Goal: Task Accomplishment & Management: Manage account settings

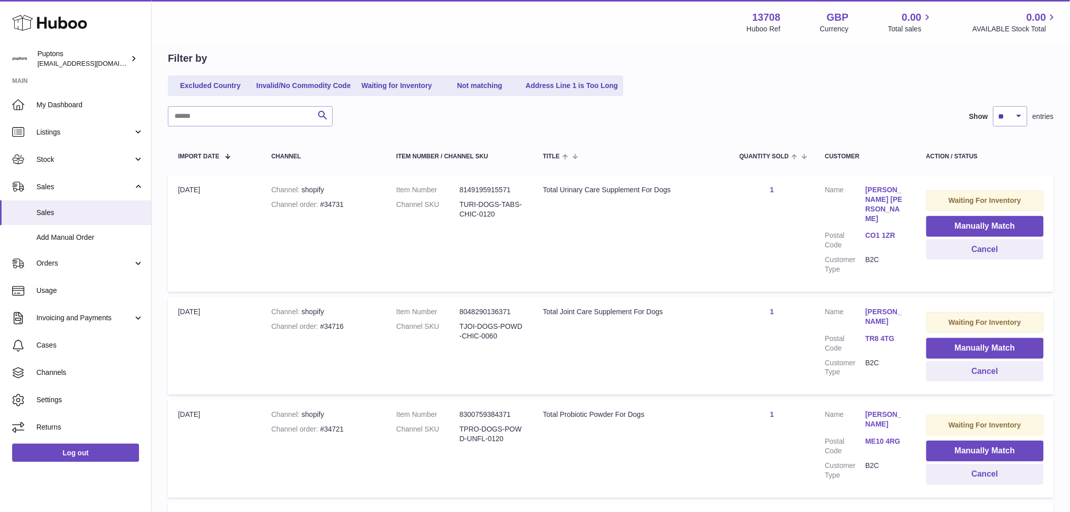
click at [72, 101] on span "My Dashboard" at bounding box center [89, 105] width 107 height 10
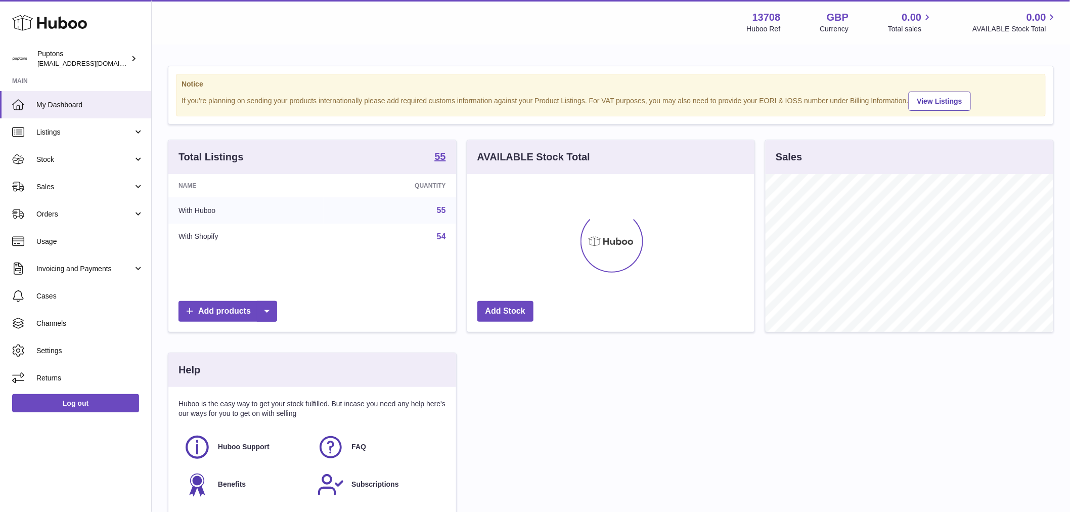
scroll to position [158, 287]
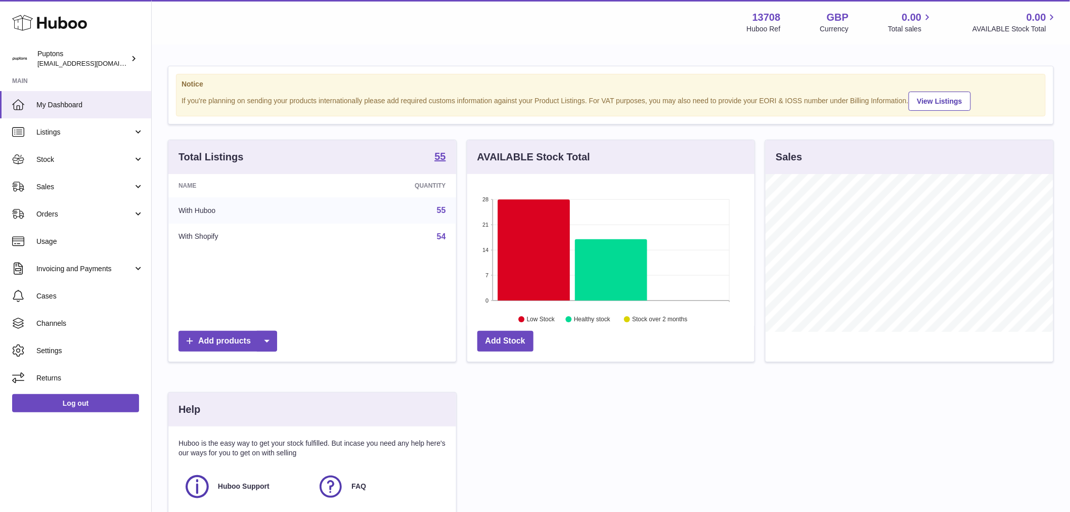
click at [81, 167] on link "Stock" at bounding box center [75, 159] width 151 height 27
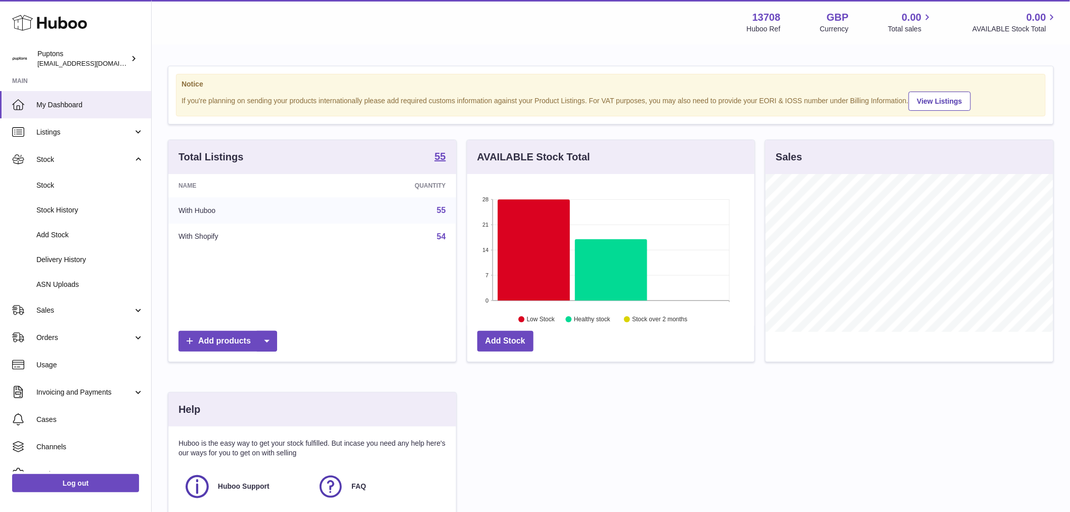
click at [46, 186] on span "Stock" at bounding box center [89, 186] width 107 height 10
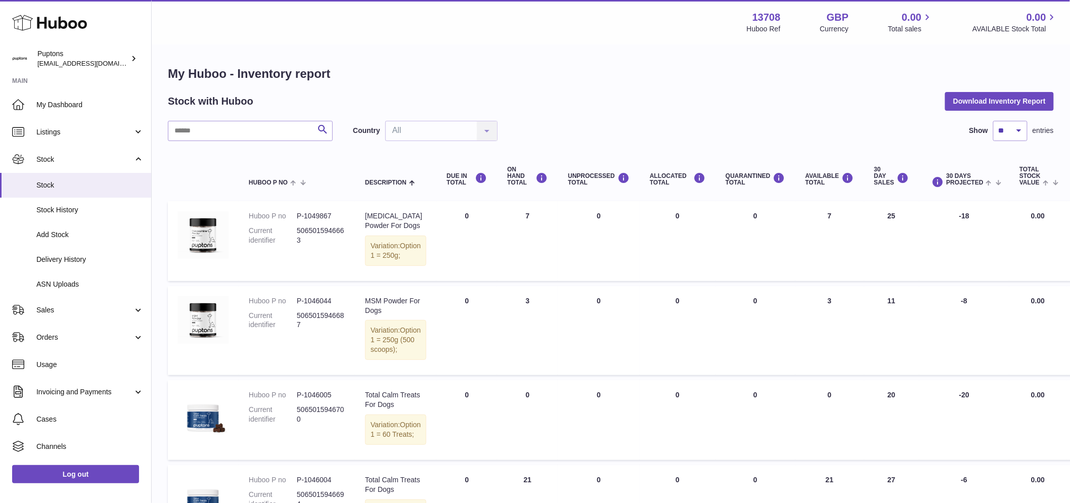
click at [50, 318] on link "Sales" at bounding box center [75, 309] width 151 height 27
click at [62, 328] on link "Sales" at bounding box center [75, 336] width 151 height 25
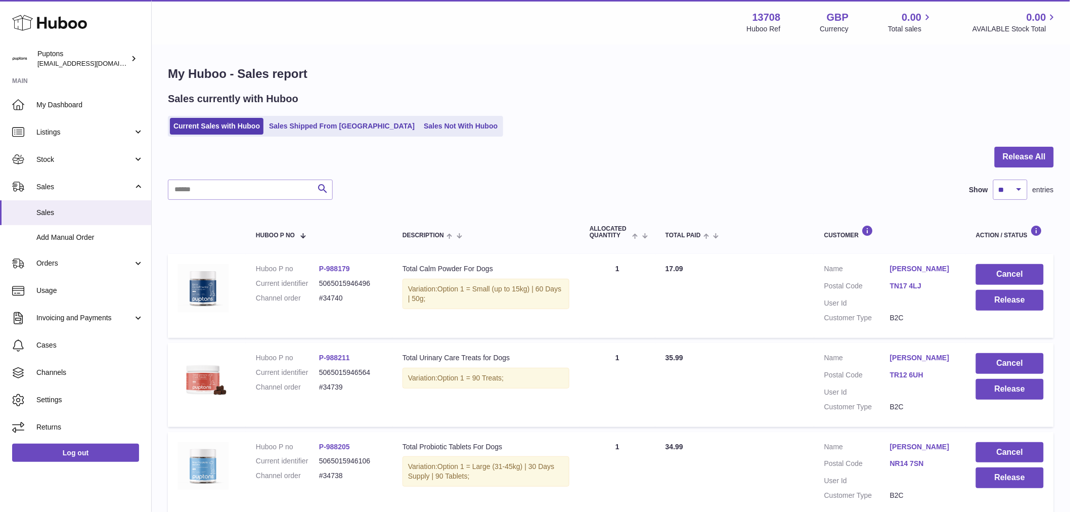
click at [441, 124] on link "Sales Not With Huboo" at bounding box center [460, 126] width 81 height 17
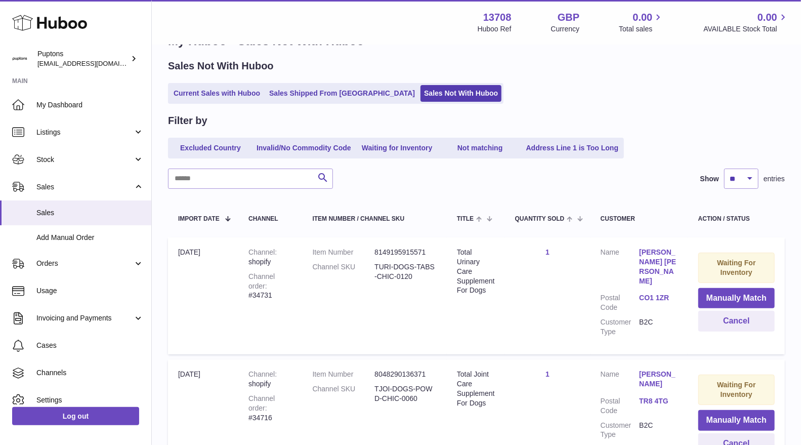
scroll to position [112, 0]
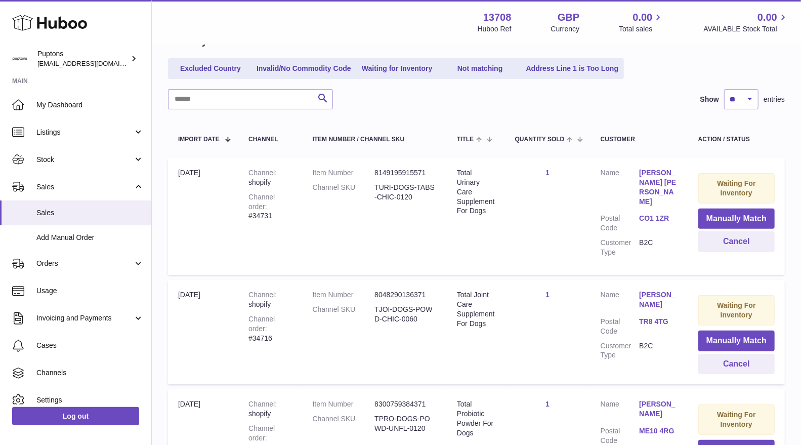
click at [289, 206] on div "Channel order #34731" at bounding box center [269, 206] width 43 height 29
copy div "34731"
click at [734, 243] on button "Cancel" at bounding box center [736, 241] width 76 height 21
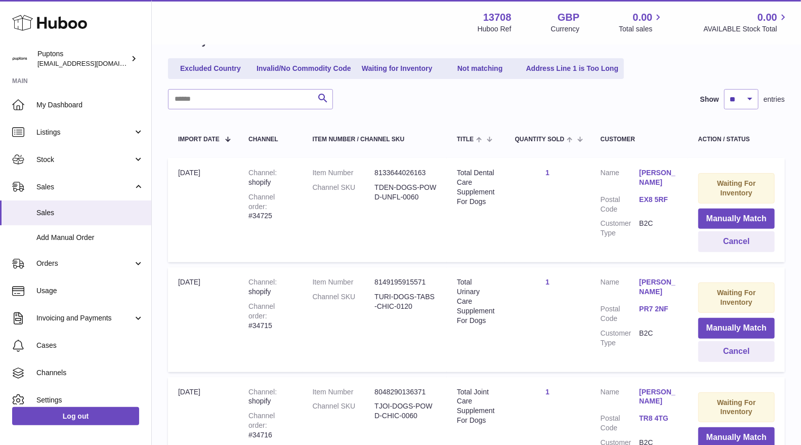
click at [292, 205] on div "Channel order #34725" at bounding box center [269, 206] width 43 height 29
copy div "34725"
click at [706, 234] on button "Cancel" at bounding box center [736, 241] width 76 height 21
click at [278, 204] on div "Channel order #34733" at bounding box center [269, 206] width 43 height 29
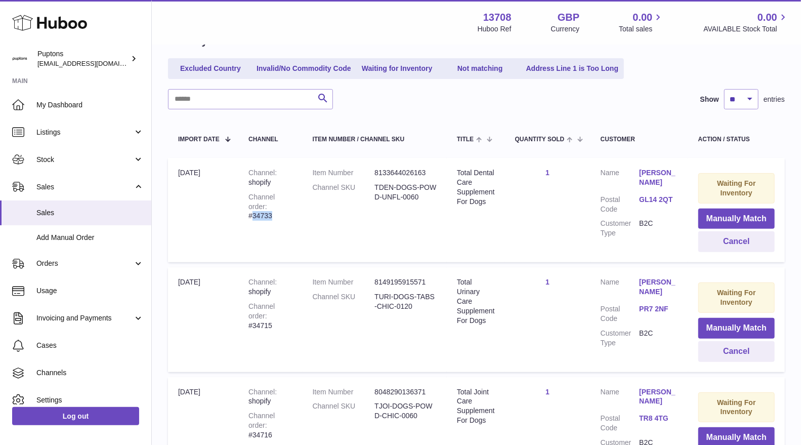
click at [278, 204] on div "Channel order #34733" at bounding box center [269, 206] width 43 height 29
copy div "34733"
click at [717, 236] on button "Cancel" at bounding box center [736, 241] width 76 height 21
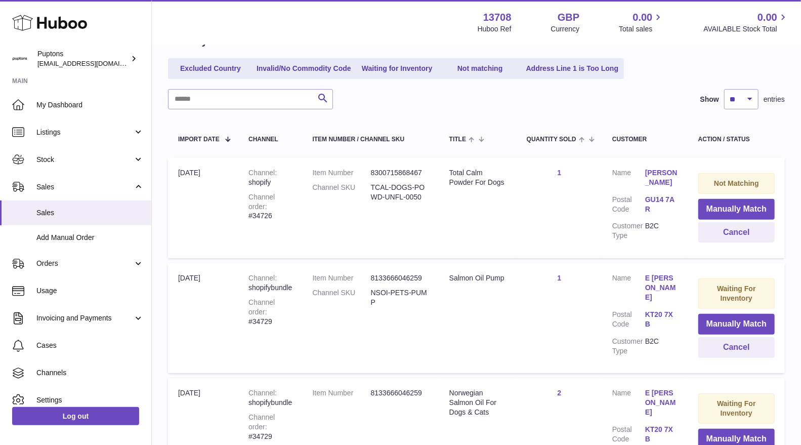
click at [278, 205] on div "Channel order #34726" at bounding box center [269, 206] width 43 height 29
copy div "34726"
click at [739, 235] on button "Cancel" at bounding box center [736, 232] width 76 height 21
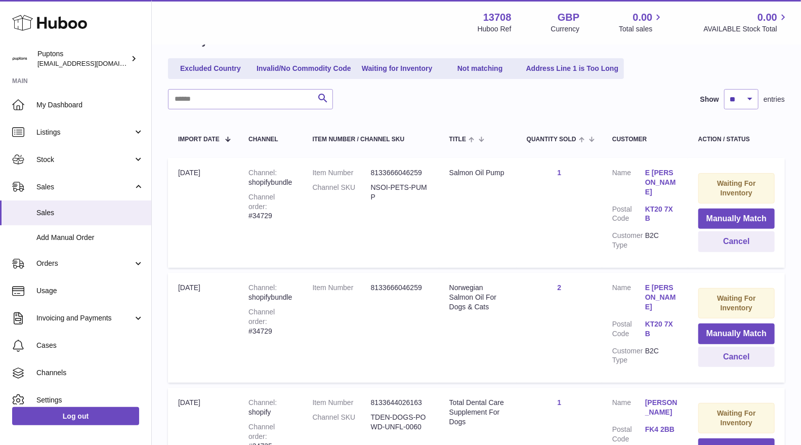
click at [283, 208] on div "Channel order #34729" at bounding box center [269, 206] width 43 height 29
copy div "34729"
click at [725, 239] on button "Cancel" at bounding box center [736, 241] width 76 height 21
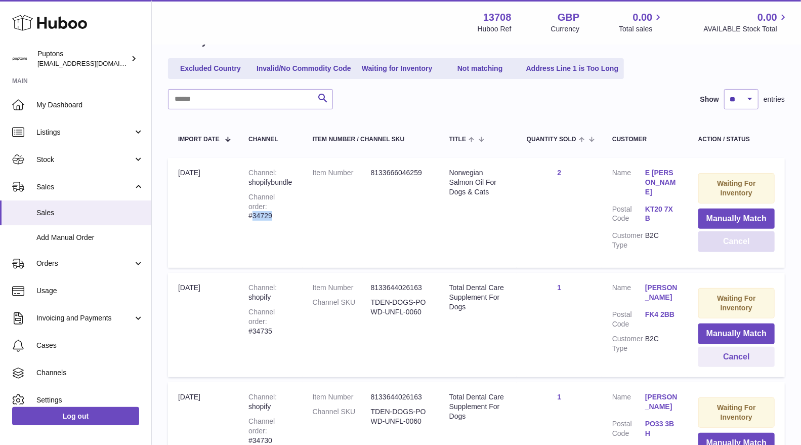
click at [721, 241] on button "Cancel" at bounding box center [736, 241] width 76 height 21
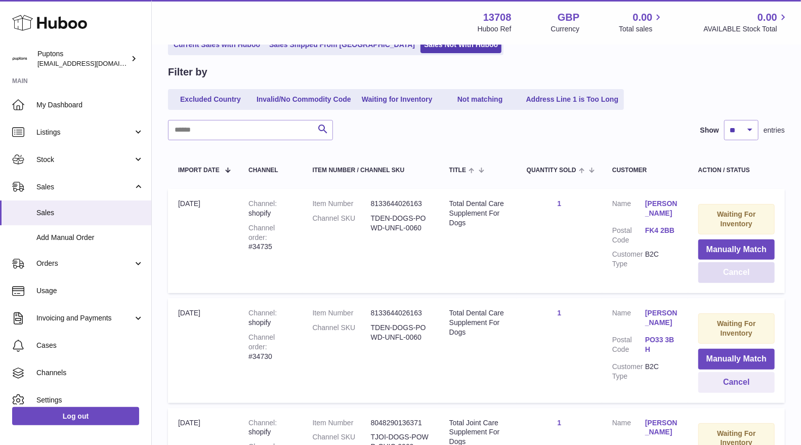
scroll to position [0, 0]
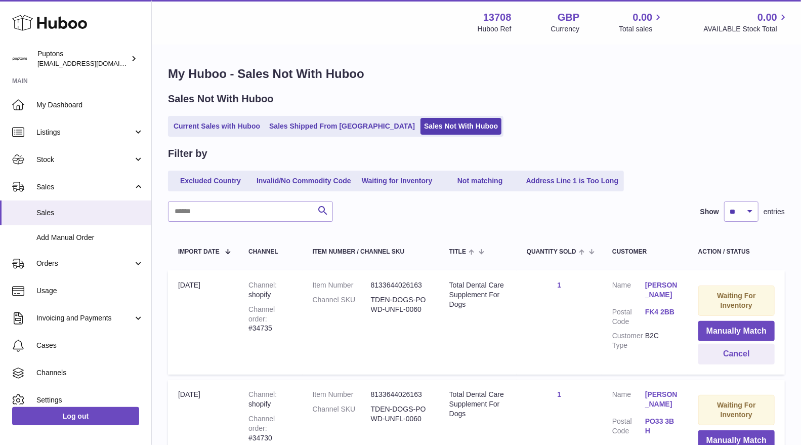
click at [279, 319] on div "Channel order #34735" at bounding box center [269, 318] width 43 height 29
copy div "34735"
drag, startPoint x: 726, startPoint y: 351, endPoint x: 718, endPoint y: 352, distance: 7.6
click at [726, 352] on button "Cancel" at bounding box center [736, 353] width 76 height 21
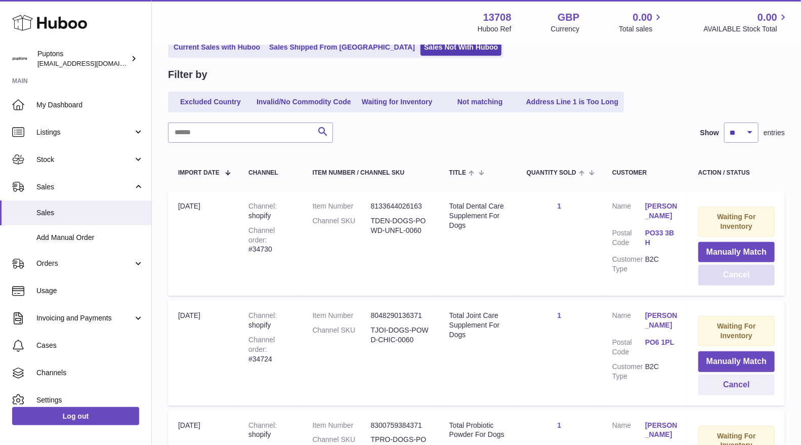
scroll to position [112, 0]
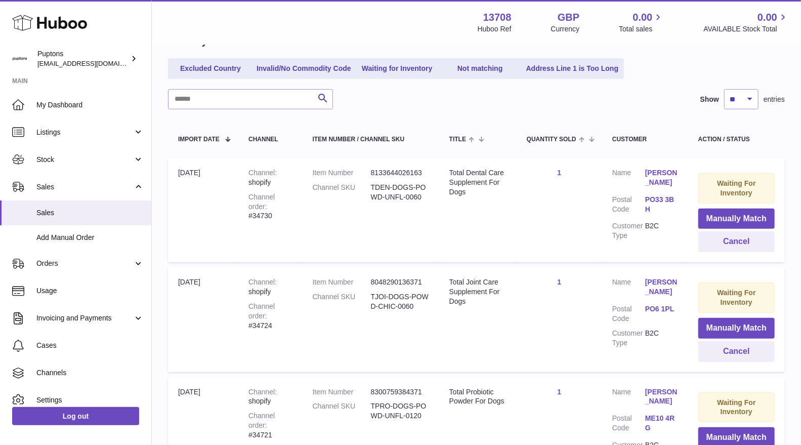
click at [284, 209] on div "Channel order #34730" at bounding box center [269, 206] width 43 height 29
copy div "34730"
drag, startPoint x: 710, startPoint y: 239, endPoint x: 684, endPoint y: 238, distance: 26.3
click at [710, 240] on button "Cancel" at bounding box center [736, 241] width 76 height 21
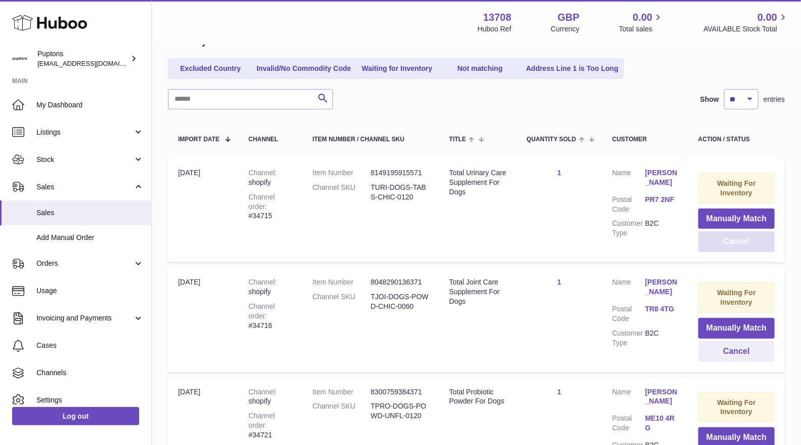
scroll to position [0, 0]
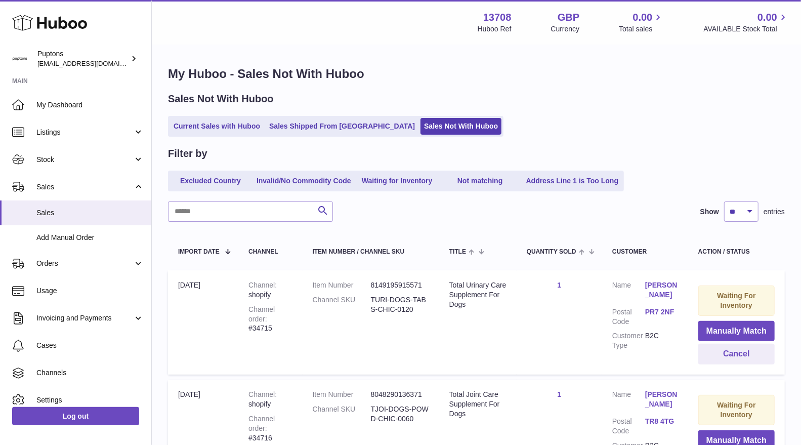
click at [206, 125] on link "Current Sales with Huboo" at bounding box center [217, 126] width 94 height 17
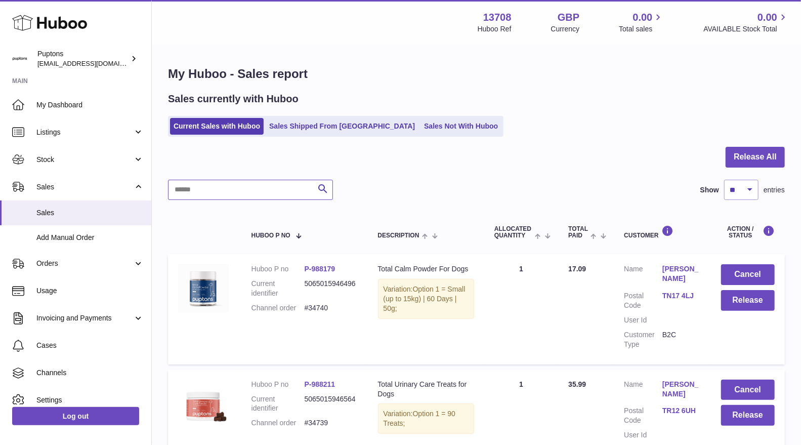
click at [272, 196] on input "text" at bounding box center [250, 190] width 165 height 20
paste input "*****"
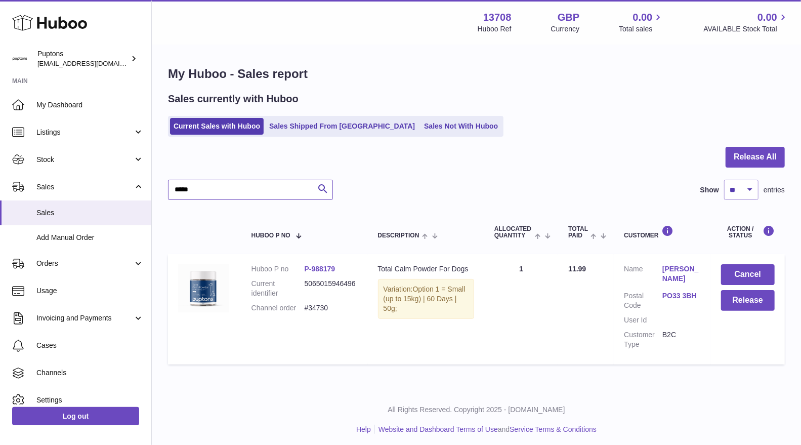
type input "*****"
click at [734, 270] on button "Cancel" at bounding box center [748, 274] width 54 height 21
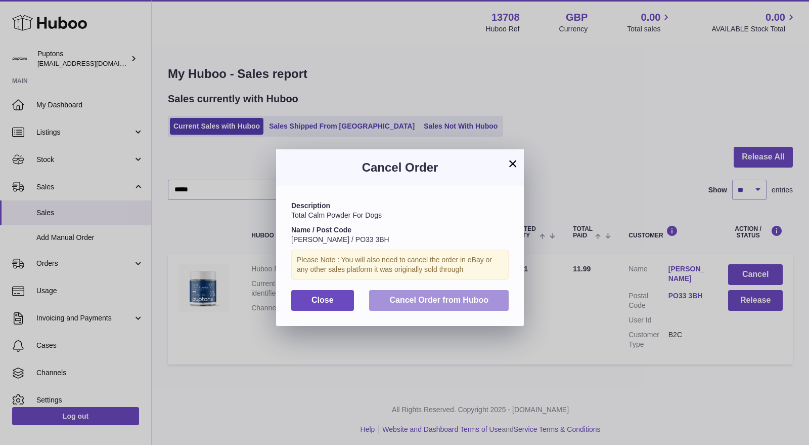
click at [421, 301] on span "Cancel Order from Huboo" at bounding box center [438, 299] width 99 height 9
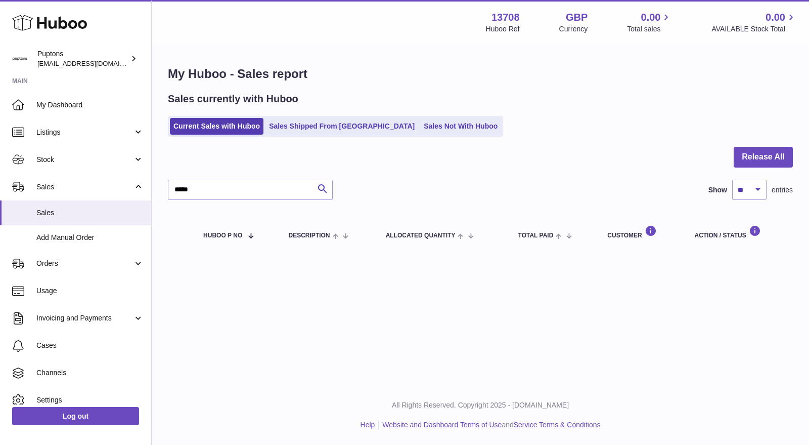
click at [420, 130] on link "Sales Not With Huboo" at bounding box center [460, 126] width 81 height 17
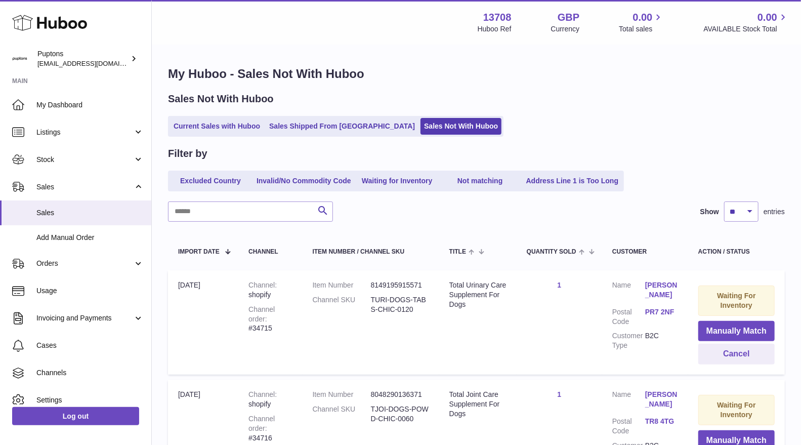
scroll to position [112, 0]
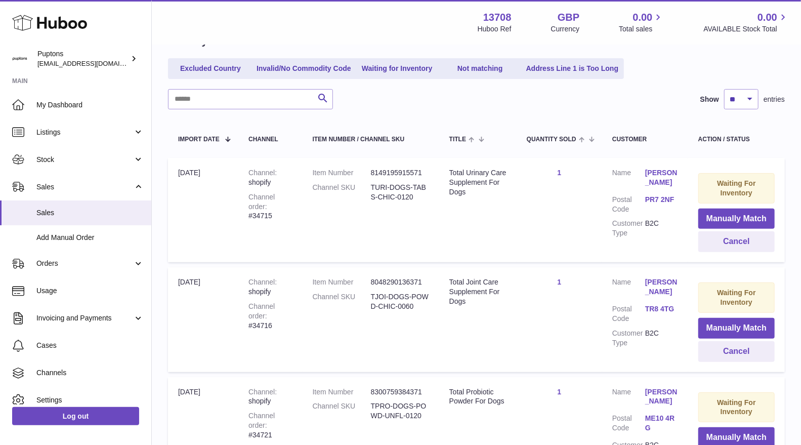
click at [279, 203] on div "Channel order #34715" at bounding box center [269, 206] width 43 height 29
copy div "34715"
click at [709, 235] on button "Cancel" at bounding box center [736, 241] width 76 height 21
click at [284, 207] on div "Channel order #34716" at bounding box center [269, 206] width 43 height 29
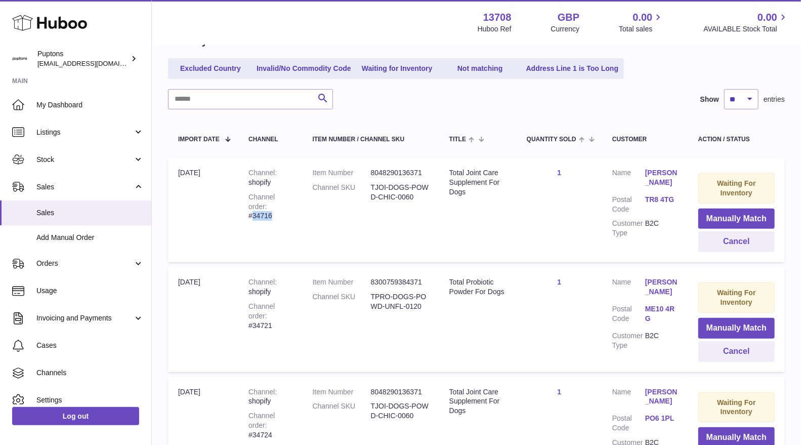
click at [284, 207] on div "Channel order #34716" at bounding box center [269, 206] width 43 height 29
copy div "34716"
click at [702, 242] on button "Cancel" at bounding box center [736, 241] width 76 height 21
click at [288, 210] on div "Channel order #34721" at bounding box center [269, 206] width 43 height 29
click at [287, 210] on div "Channel order #34721" at bounding box center [269, 206] width 43 height 29
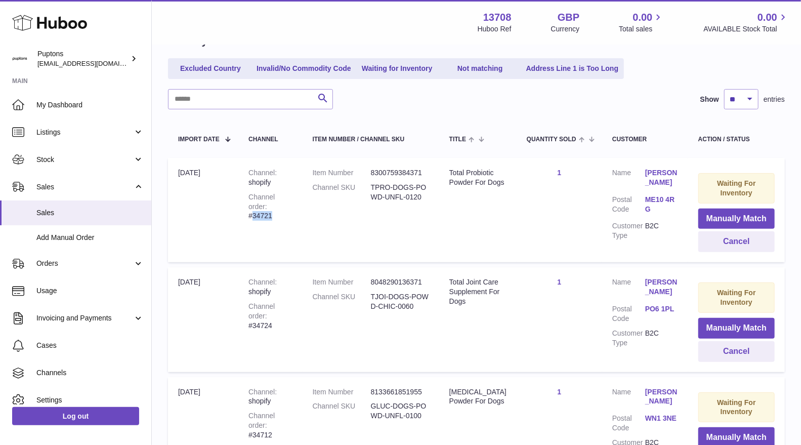
copy div "34721"
click at [711, 243] on button "Cancel" at bounding box center [736, 241] width 76 height 21
click at [280, 206] on div "Channel order #34724" at bounding box center [269, 206] width 43 height 29
copy div "34724"
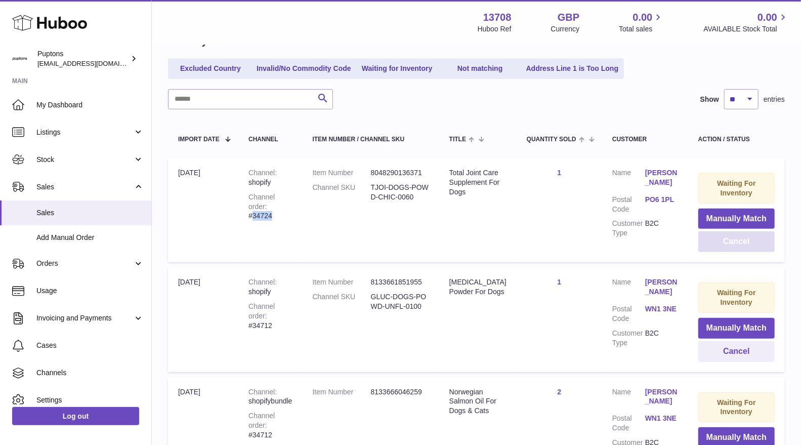
click at [711, 239] on button "Cancel" at bounding box center [736, 241] width 76 height 21
click at [289, 206] on div "Channel order #34724" at bounding box center [269, 206] width 43 height 29
click at [698, 234] on button "Cancel" at bounding box center [736, 241] width 76 height 21
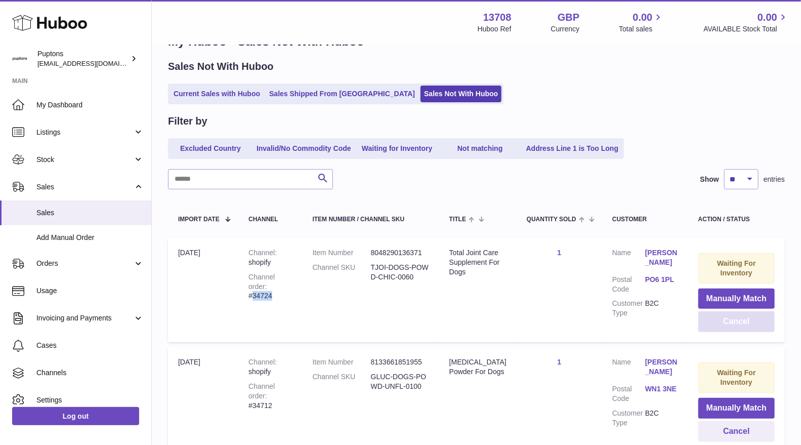
scroll to position [56, 0]
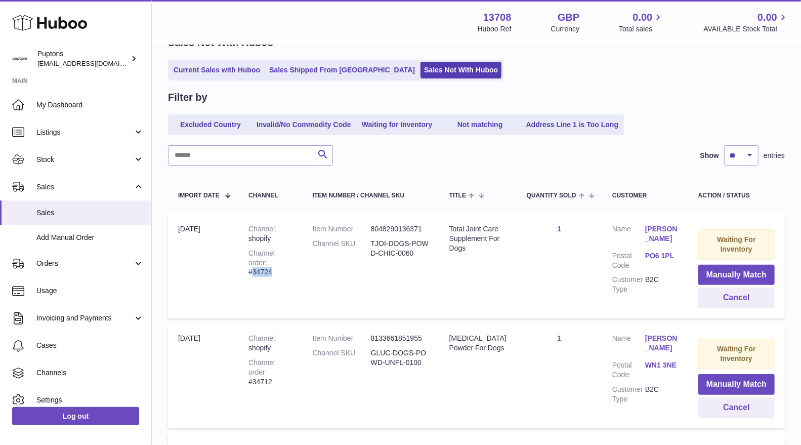
click at [330, 70] on link "Sales Shipped From [GEOGRAPHIC_DATA]" at bounding box center [342, 70] width 153 height 17
click at [199, 66] on link "Current Sales with Huboo" at bounding box center [217, 70] width 94 height 17
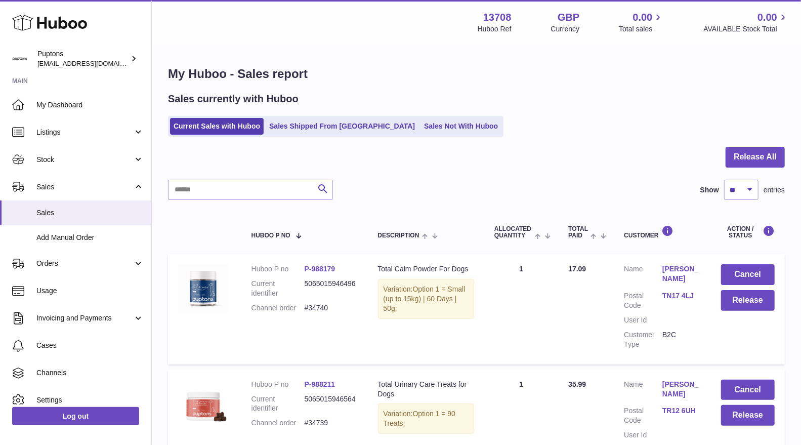
click at [420, 123] on link "Sales Not With Huboo" at bounding box center [460, 126] width 81 height 17
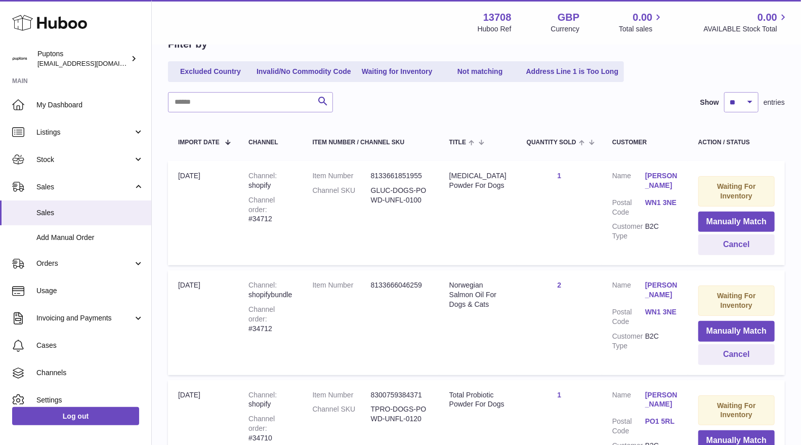
scroll to position [112, 0]
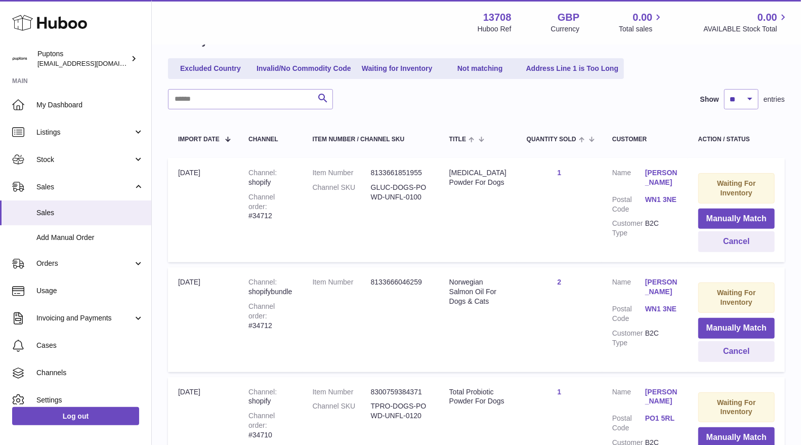
click at [283, 204] on div "Channel order #34712" at bounding box center [269, 206] width 43 height 29
copy div "34712"
click at [719, 248] on button "Cancel" at bounding box center [736, 241] width 76 height 21
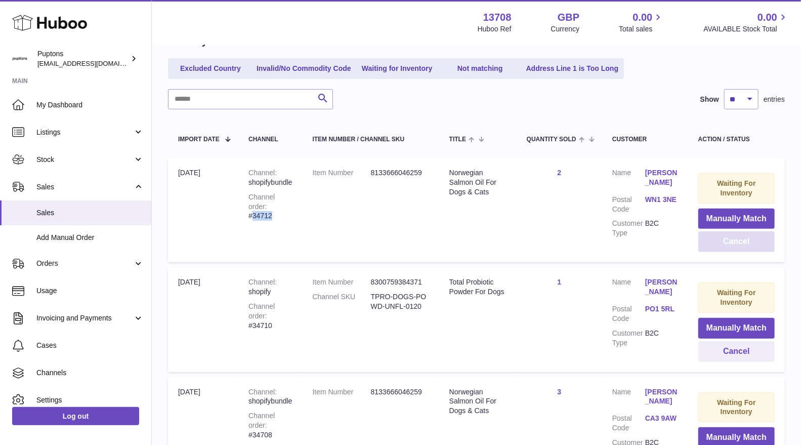
click at [708, 244] on button "Cancel" at bounding box center [736, 241] width 76 height 21
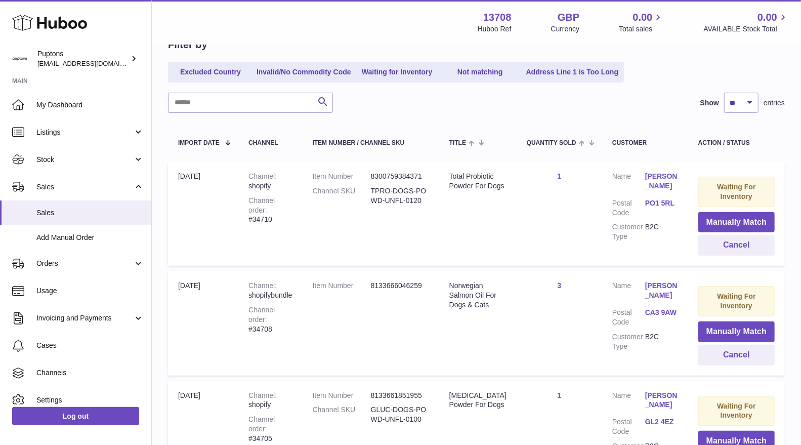
scroll to position [0, 0]
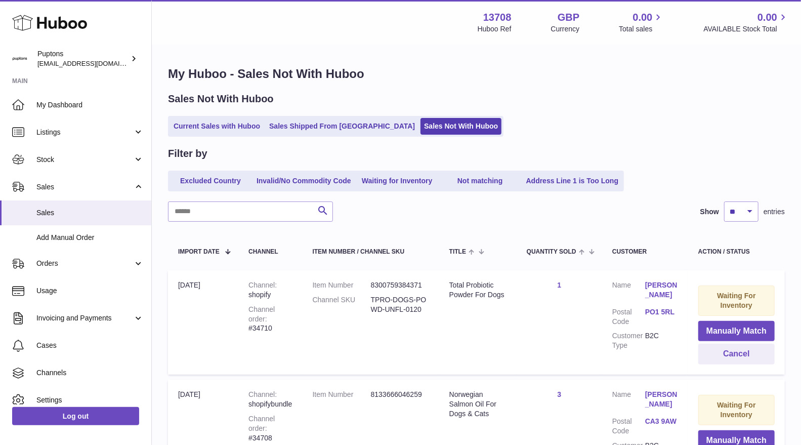
click at [281, 314] on div "Channel order #34710" at bounding box center [269, 318] width 43 height 29
copy div "34710"
click at [707, 353] on button "Cancel" at bounding box center [736, 353] width 76 height 21
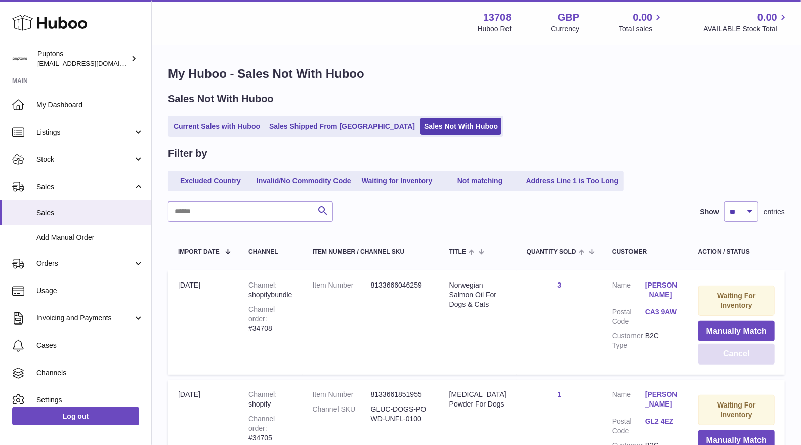
scroll to position [56, 0]
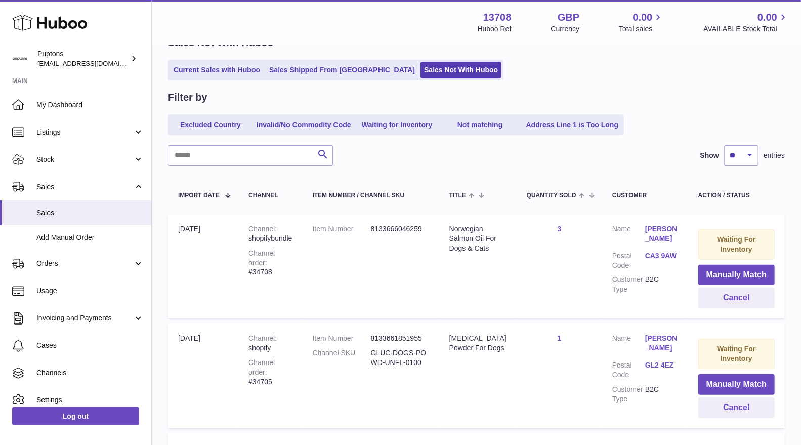
click at [286, 258] on div "Channel order #34708" at bounding box center [269, 262] width 43 height 29
copy div "34708"
click at [724, 299] on button "Cancel" at bounding box center [736, 297] width 76 height 21
click at [279, 260] on div "Channel order #34705" at bounding box center [269, 262] width 43 height 29
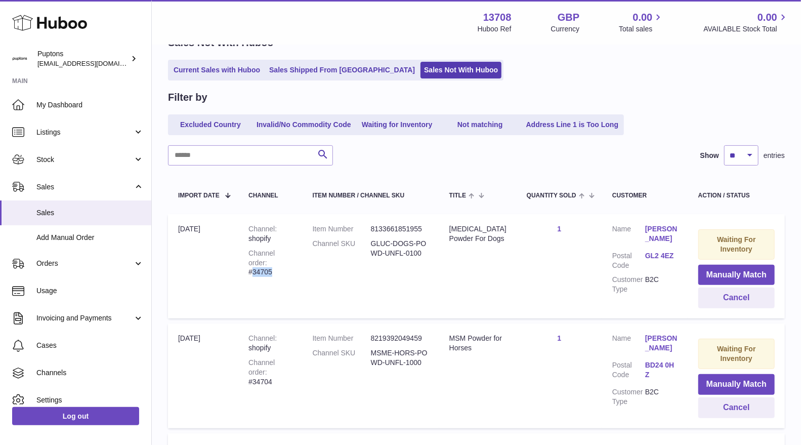
click at [279, 260] on div "Channel order #34705" at bounding box center [269, 262] width 43 height 29
copy div "34705"
click at [236, 150] on input "text" at bounding box center [250, 155] width 165 height 20
click at [712, 302] on button "Cancel" at bounding box center [736, 297] width 76 height 21
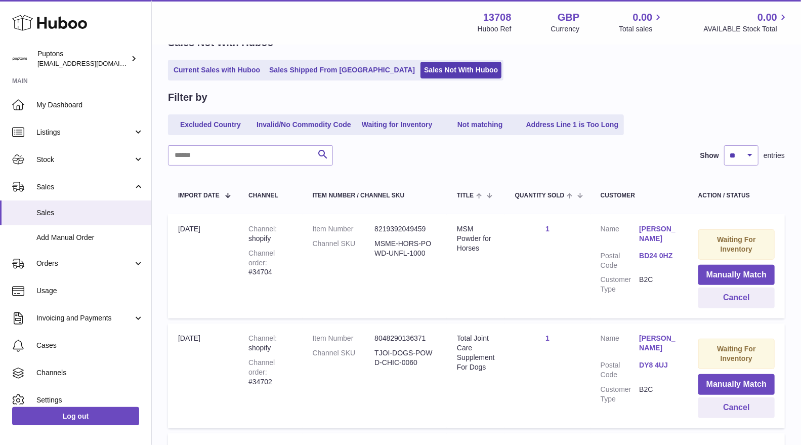
click at [291, 262] on div "Channel order #34704" at bounding box center [269, 262] width 43 height 29
copy div "34704"
click at [712, 302] on button "Cancel" at bounding box center [736, 297] width 76 height 21
click at [272, 261] on div "Channel order #34702" at bounding box center [269, 262] width 43 height 29
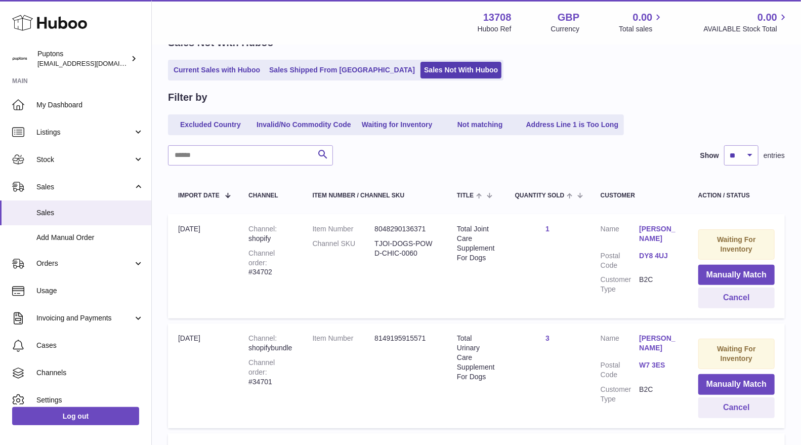
click at [286, 263] on div "Channel order #34702" at bounding box center [269, 262] width 43 height 29
copy div "34702"
click at [292, 266] on div "Channel order #34702" at bounding box center [269, 262] width 43 height 29
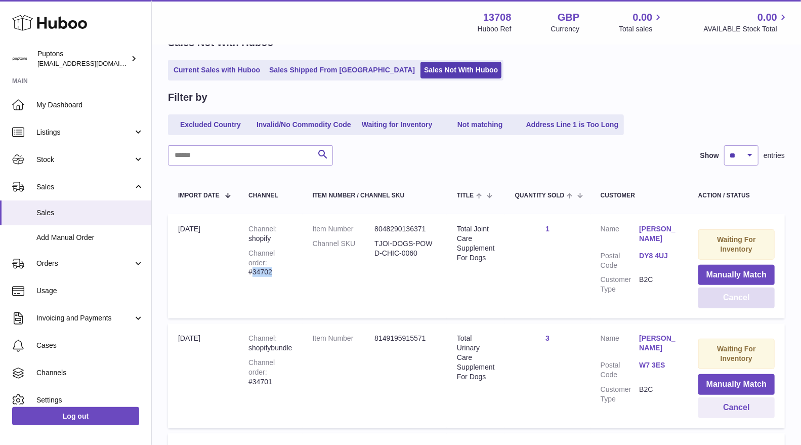
drag, startPoint x: 723, startPoint y: 297, endPoint x: 640, endPoint y: 280, distance: 84.7
click at [722, 297] on button "Cancel" at bounding box center [736, 297] width 76 height 21
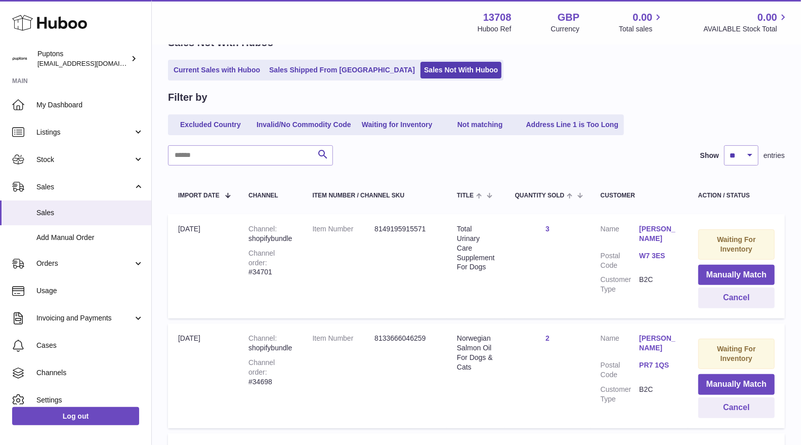
click at [228, 71] on link "Current Sales with Huboo" at bounding box center [217, 70] width 94 height 17
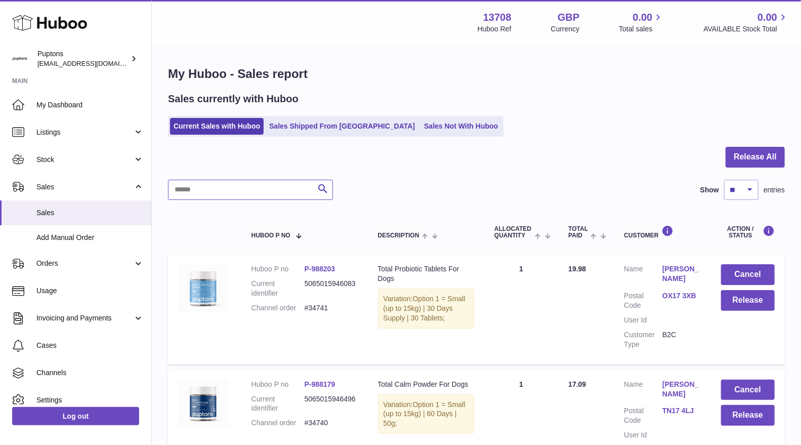
click at [281, 190] on input "text" at bounding box center [250, 190] width 165 height 20
paste input "*****"
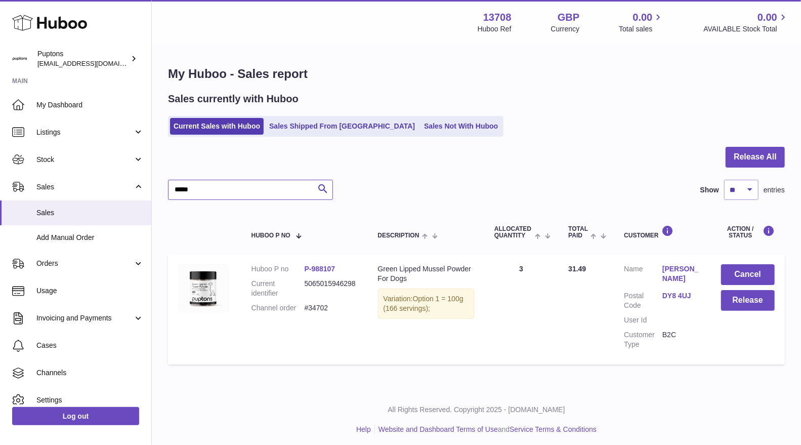
type input "*****"
click at [739, 276] on button "Cancel" at bounding box center [748, 274] width 54 height 21
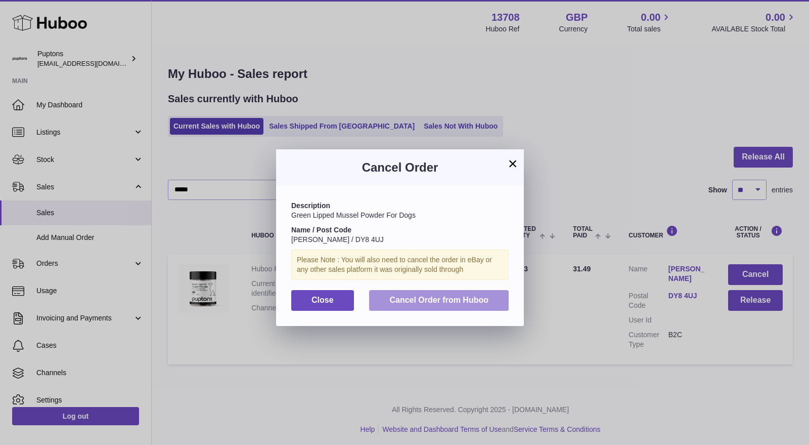
click at [433, 293] on button "Cancel Order from Huboo" at bounding box center [439, 300] width 140 height 21
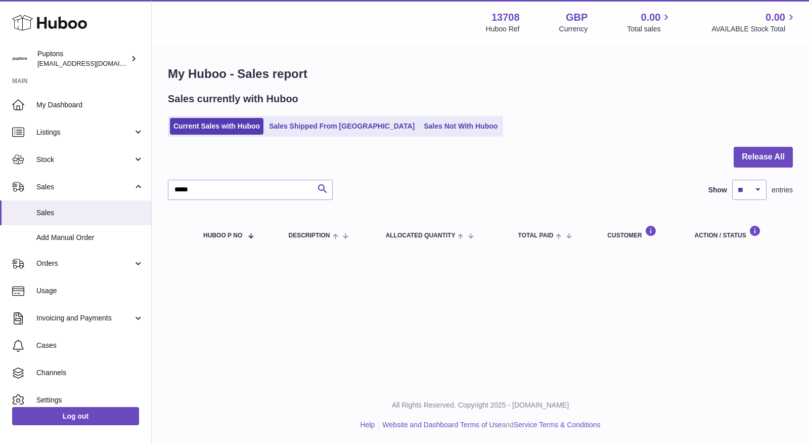
click at [452, 129] on link "Sales Not With Huboo" at bounding box center [460, 126] width 81 height 17
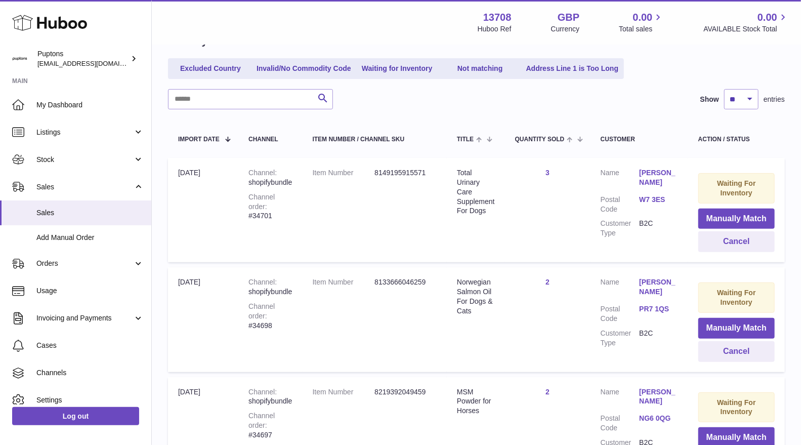
scroll to position [168, 0]
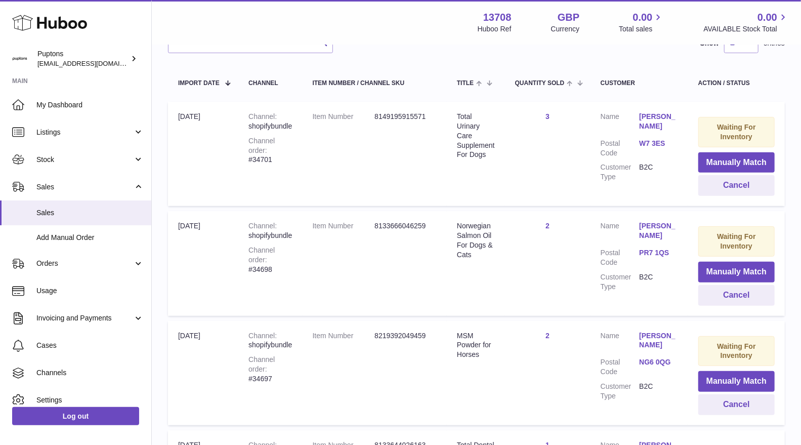
click at [289, 149] on div "Channel order #34701" at bounding box center [269, 150] width 43 height 29
copy div "34701"
click at [716, 189] on button "Cancel" at bounding box center [736, 185] width 76 height 21
click at [257, 162] on div "Channel order #34698" at bounding box center [269, 150] width 43 height 29
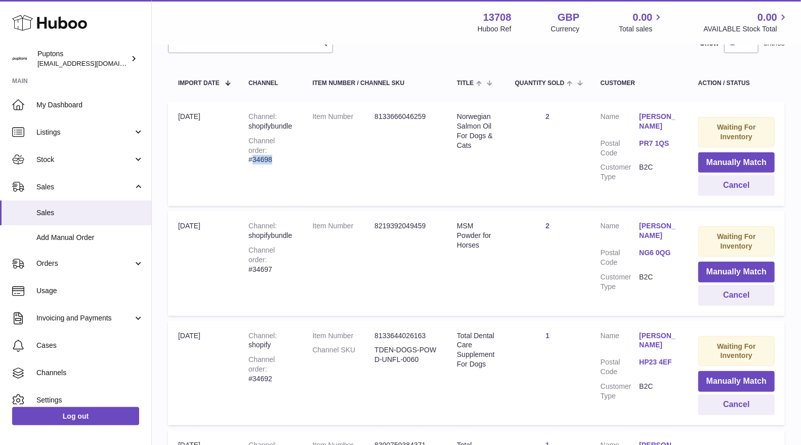
click at [257, 162] on div "Channel order #34698" at bounding box center [269, 150] width 43 height 29
copy div "34698"
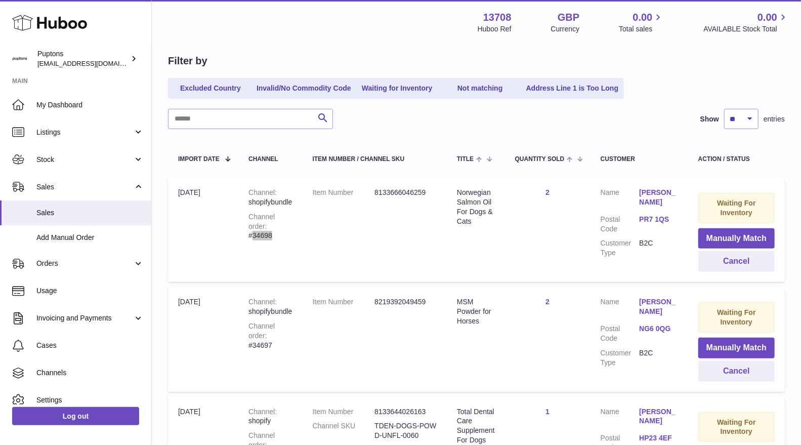
scroll to position [56, 0]
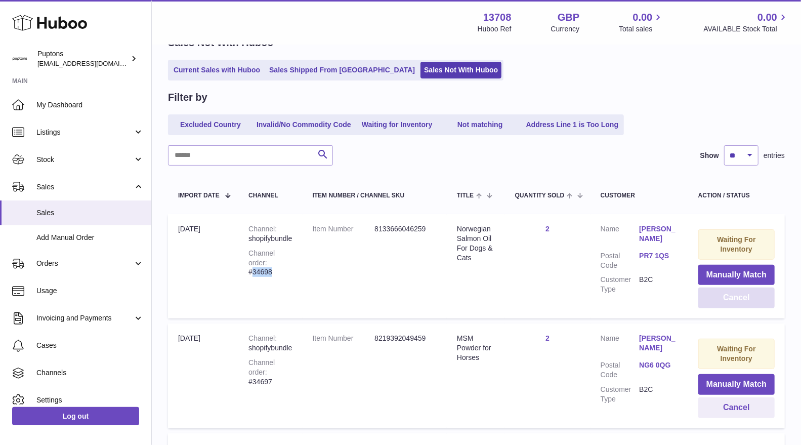
click at [743, 304] on button "Cancel" at bounding box center [736, 297] width 76 height 21
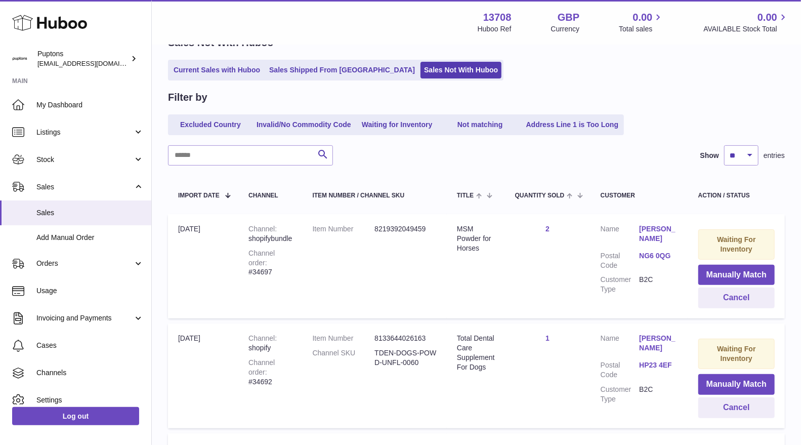
click at [213, 75] on link "Current Sales with Huboo" at bounding box center [217, 70] width 94 height 17
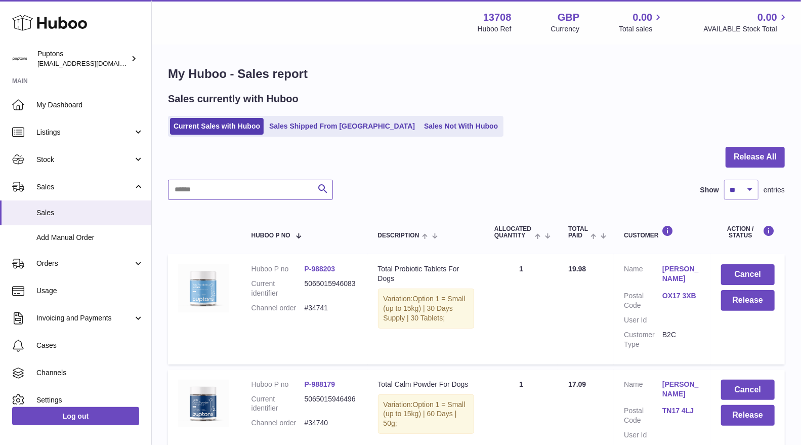
click at [270, 187] on input "text" at bounding box center [250, 190] width 165 height 20
paste input "*****"
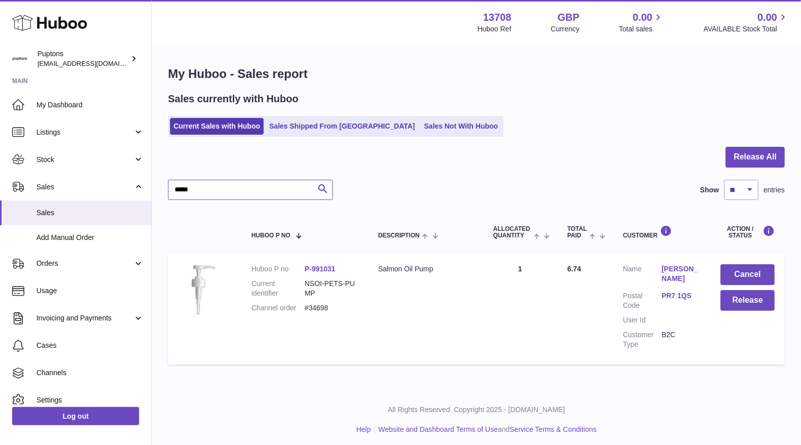
type input "*****"
click at [731, 276] on button "Cancel" at bounding box center [747, 274] width 54 height 21
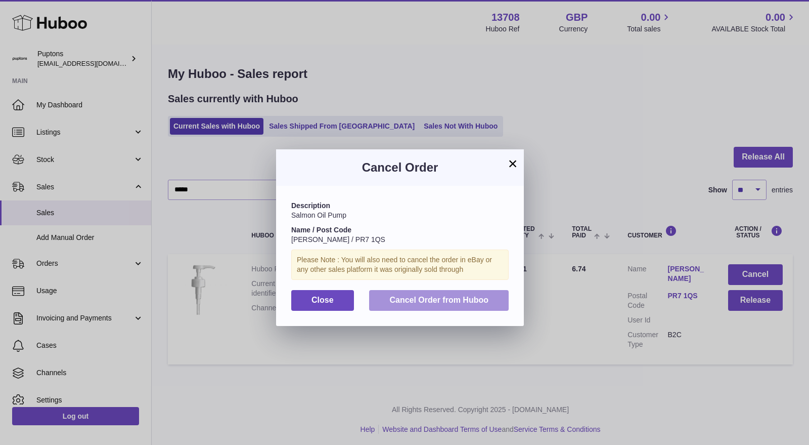
click at [429, 300] on span "Cancel Order from Huboo" at bounding box center [438, 299] width 99 height 9
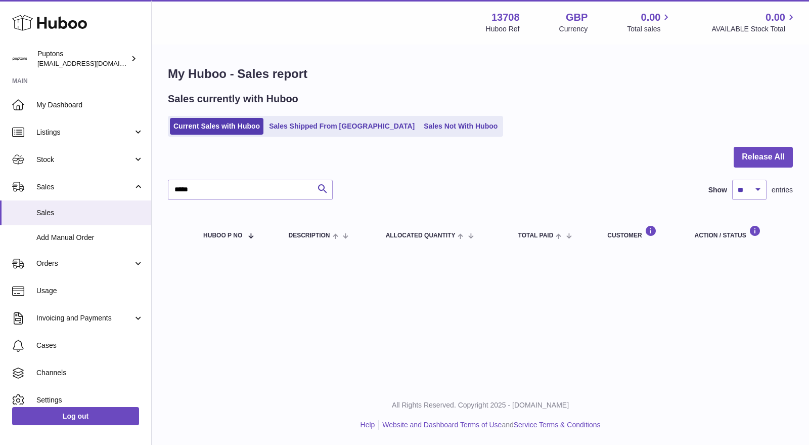
click at [422, 133] on link "Sales Not With Huboo" at bounding box center [460, 126] width 81 height 17
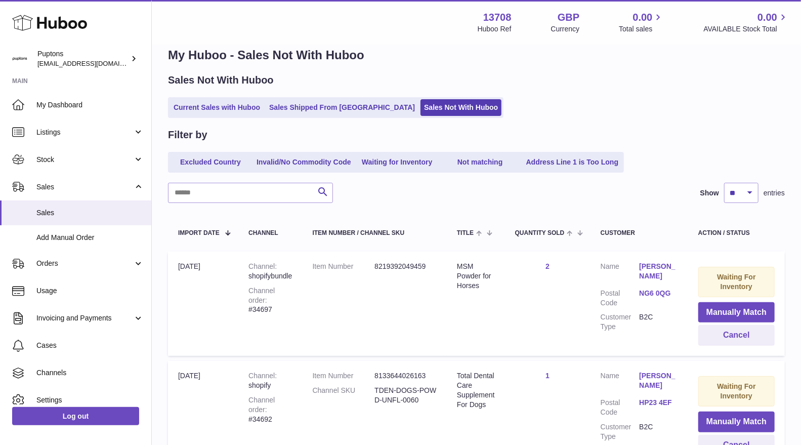
scroll to position [11, 0]
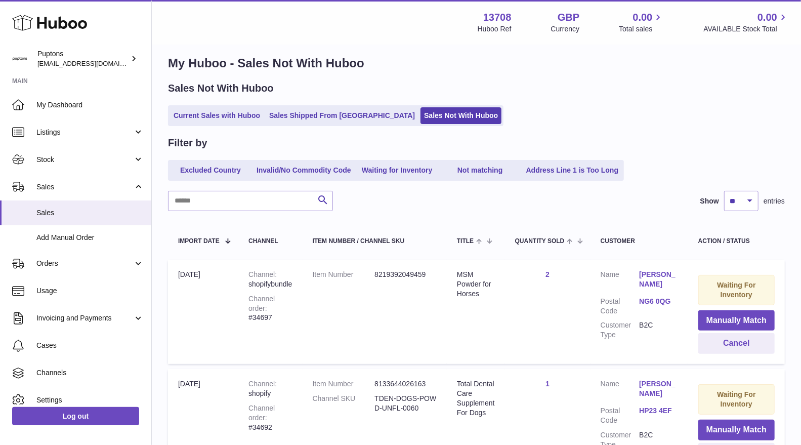
click at [281, 306] on div "Channel order #34697" at bounding box center [269, 308] width 43 height 29
copy div "34697"
drag, startPoint x: 713, startPoint y: 336, endPoint x: 658, endPoint y: 328, distance: 55.7
click at [713, 337] on button "Cancel" at bounding box center [736, 343] width 76 height 21
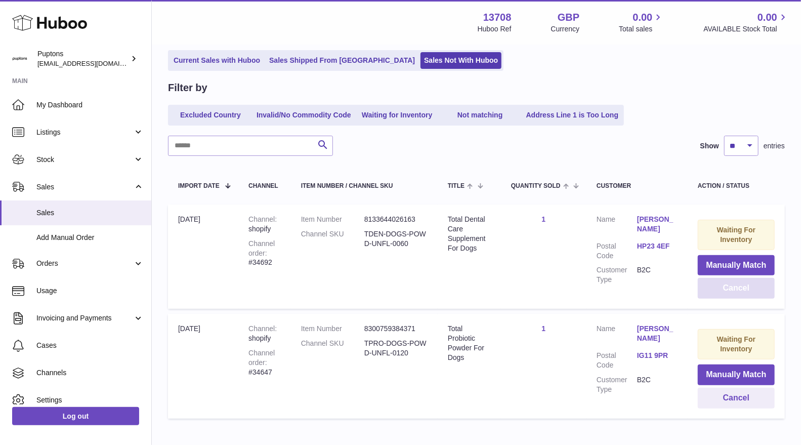
scroll to position [123, 0]
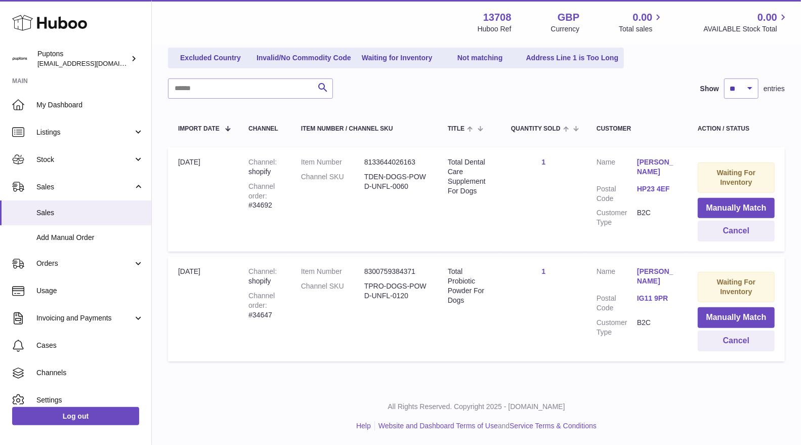
click at [258, 204] on div "Channel order #34692" at bounding box center [264, 196] width 32 height 29
copy div "34692"
click at [750, 228] on button "Cancel" at bounding box center [735, 231] width 77 height 21
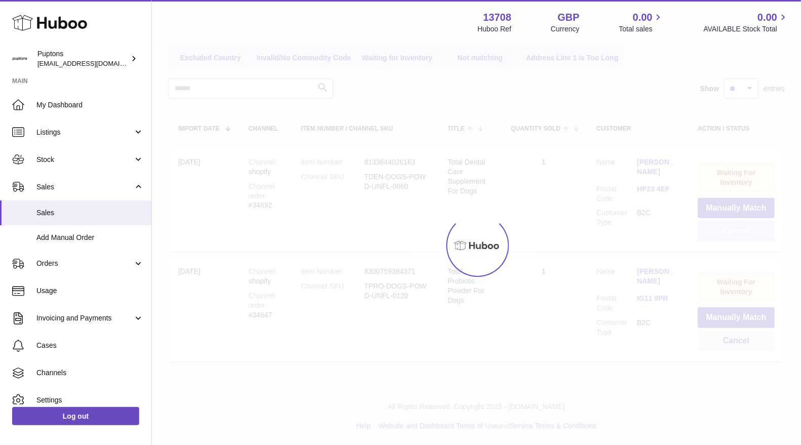
scroll to position [14, 0]
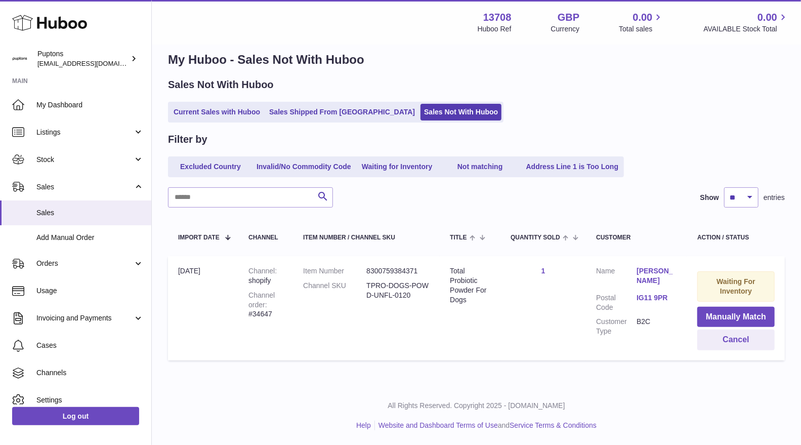
click at [272, 312] on div "Channel order #34647" at bounding box center [265, 304] width 34 height 29
copy div "34647"
click at [237, 116] on link "Current Sales with Huboo" at bounding box center [217, 112] width 94 height 17
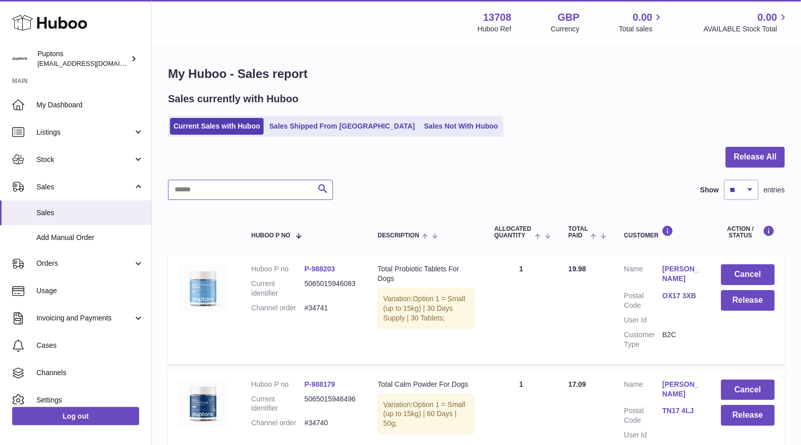
click at [250, 193] on input "text" at bounding box center [250, 190] width 165 height 20
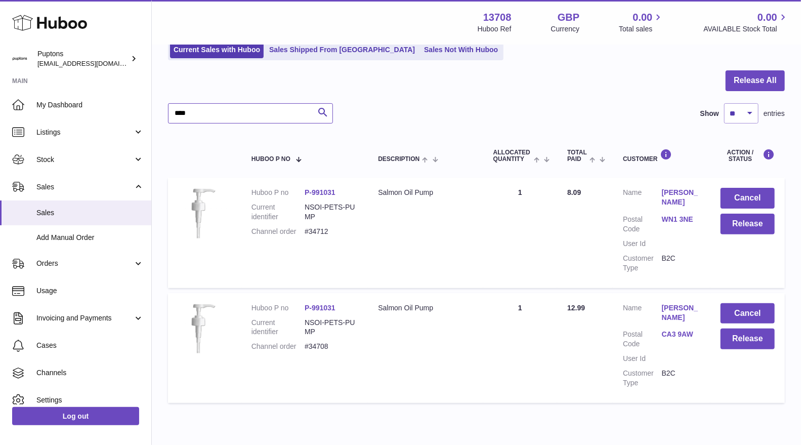
scroll to position [112, 0]
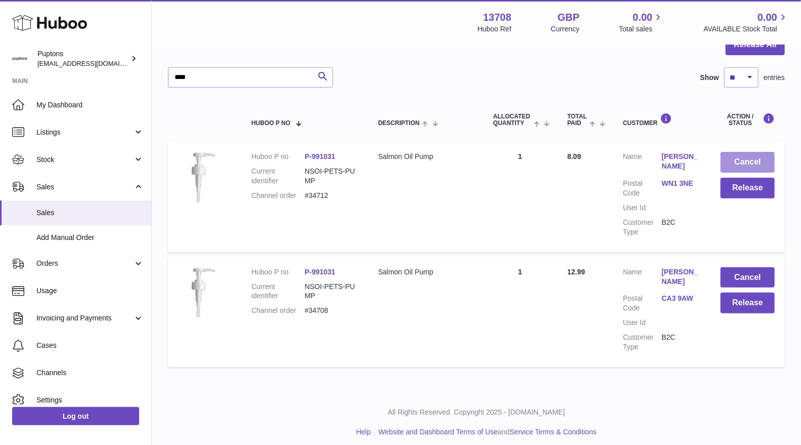
click at [732, 164] on button "Cancel" at bounding box center [747, 162] width 54 height 21
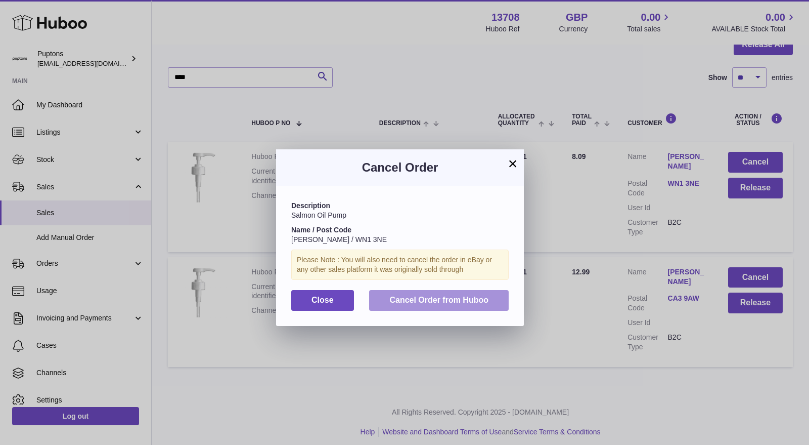
click at [446, 301] on span "Cancel Order from Huboo" at bounding box center [438, 299] width 99 height 9
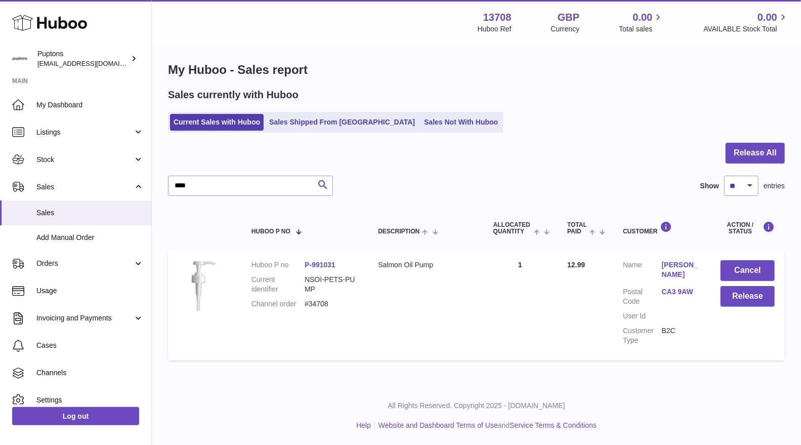
scroll to position [14, 0]
click at [330, 299] on dd "#34708" at bounding box center [330, 304] width 53 height 10
click at [329, 299] on dd "#34708" at bounding box center [330, 304] width 53 height 10
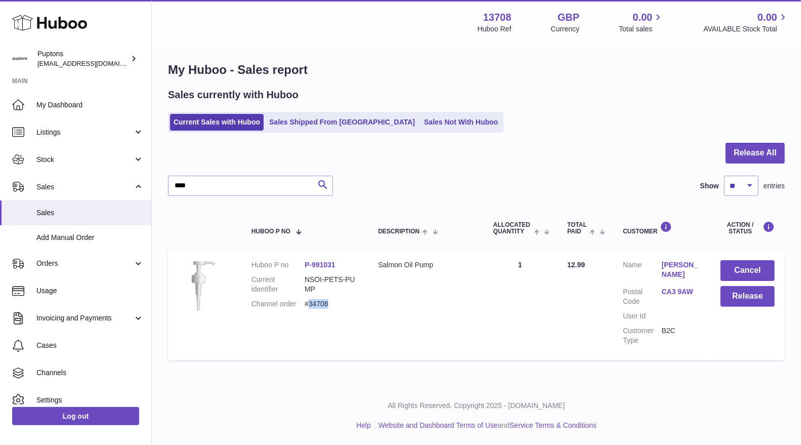
copy dd "34708"
click at [746, 264] on button "Cancel" at bounding box center [747, 270] width 54 height 21
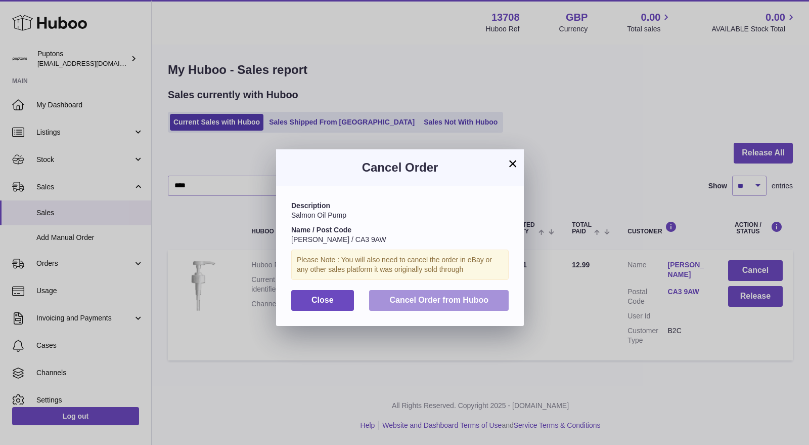
click at [394, 297] on span "Cancel Order from Huboo" at bounding box center [438, 299] width 99 height 9
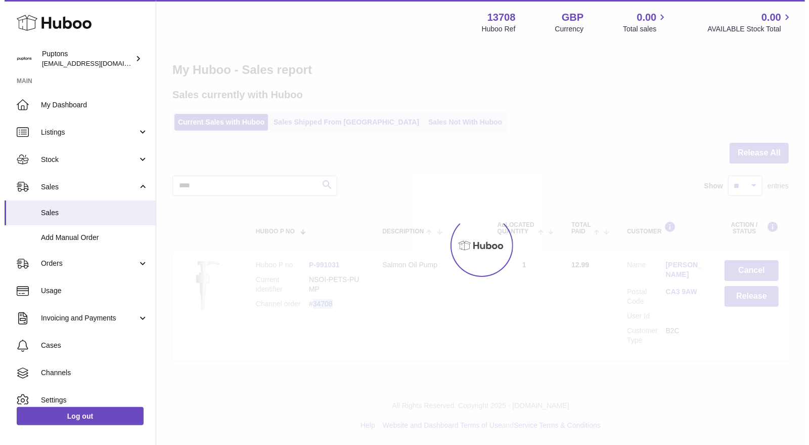
scroll to position [0, 0]
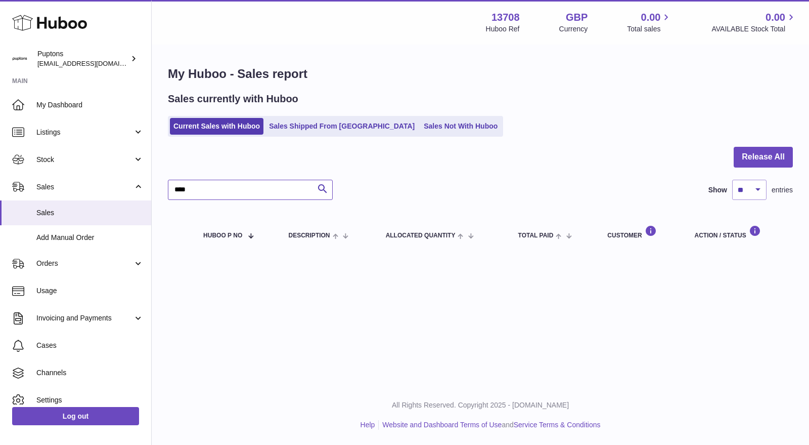
drag, startPoint x: 226, startPoint y: 196, endPoint x: 166, endPoint y: 199, distance: 60.3
click at [166, 199] on div "My Huboo - Sales report Sales currently with Huboo Current Sales with Huboo Sal…" at bounding box center [481, 160] width 658 height 229
type input "*****"
drag, startPoint x: 163, startPoint y: 188, endPoint x: 147, endPoint y: 189, distance: 16.2
click at [147, 189] on div "Huboo Puptons hello@puptons.com Main My Dashboard Listings Not with Huboo Listi…" at bounding box center [404, 222] width 809 height 445
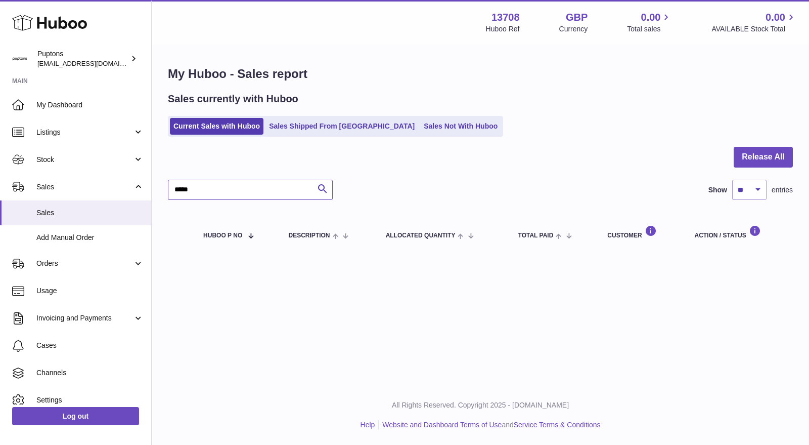
drag, startPoint x: 214, startPoint y: 188, endPoint x: 185, endPoint y: 194, distance: 29.4
click at [185, 194] on input "*****" at bounding box center [250, 190] width 165 height 20
click at [206, 193] on input "*****" at bounding box center [250, 190] width 165 height 20
type input "*****"
click at [420, 129] on link "Sales Not With Huboo" at bounding box center [460, 126] width 81 height 17
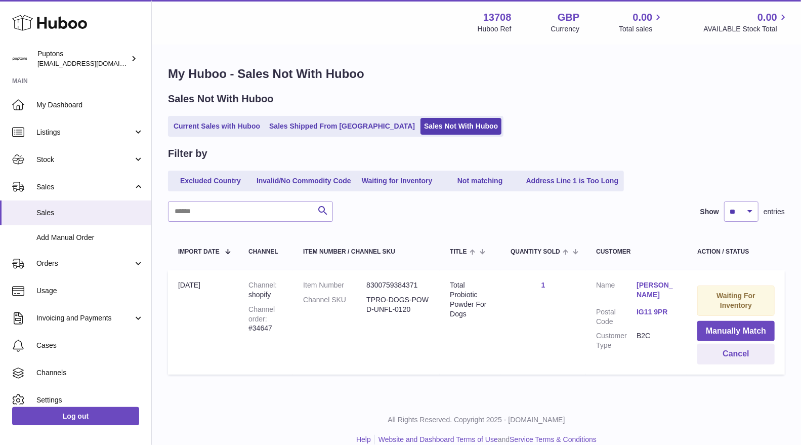
click at [228, 128] on link "Current Sales with Huboo" at bounding box center [217, 126] width 94 height 17
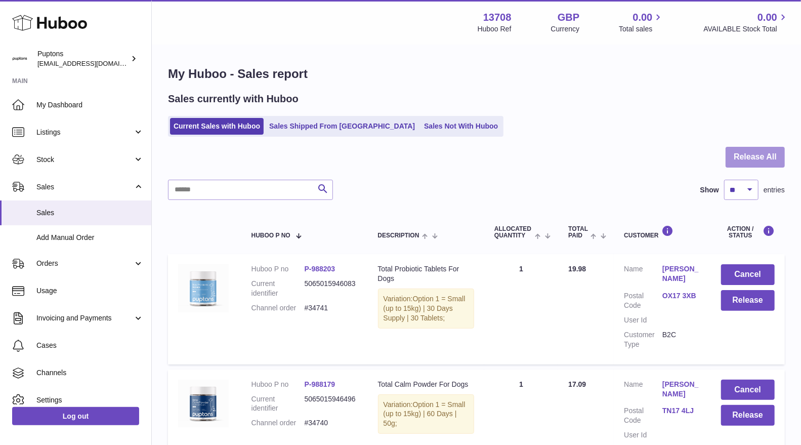
click at [751, 153] on button "Release All" at bounding box center [754, 157] width 59 height 21
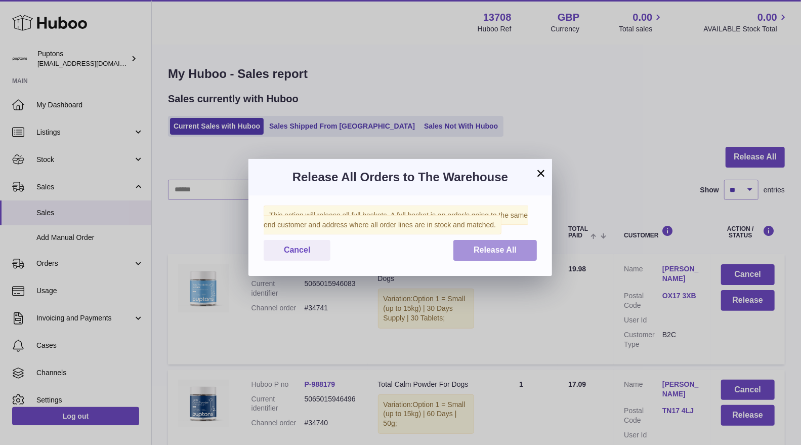
click at [483, 260] on button "Release All" at bounding box center [494, 250] width 83 height 21
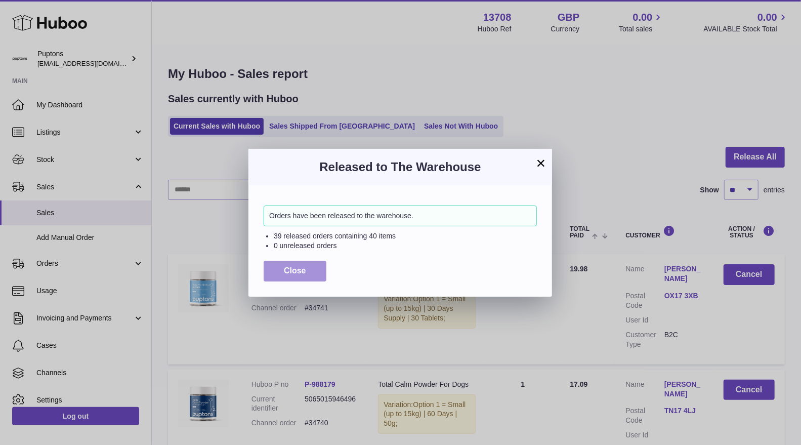
click at [312, 272] on button "Close" at bounding box center [295, 270] width 63 height 21
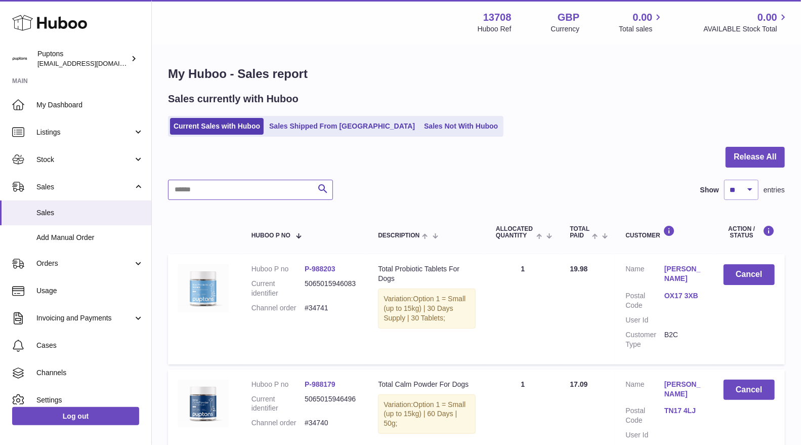
click at [238, 181] on input "text" at bounding box center [250, 190] width 165 height 20
type input "****"
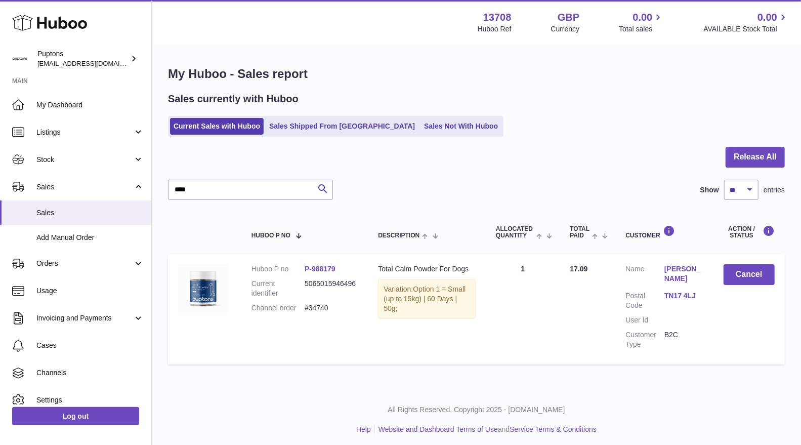
click at [315, 304] on dd "#34740" at bounding box center [330, 308] width 53 height 10
copy dd "34740"
click at [50, 163] on span "Stock" at bounding box center [84, 160] width 97 height 10
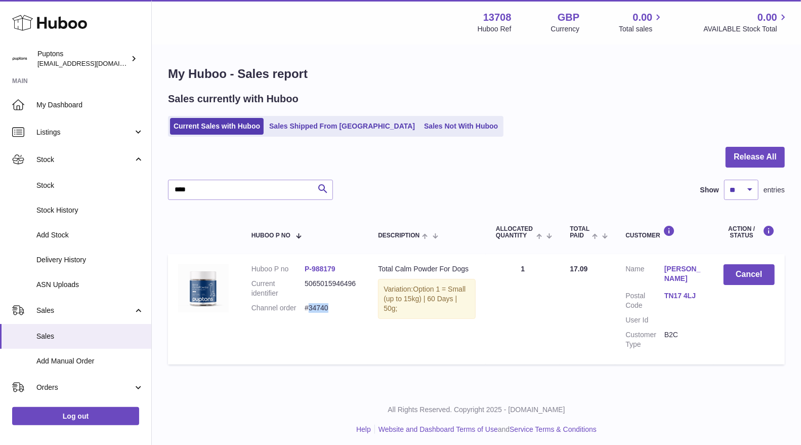
click at [61, 337] on span "Sales" at bounding box center [89, 336] width 107 height 10
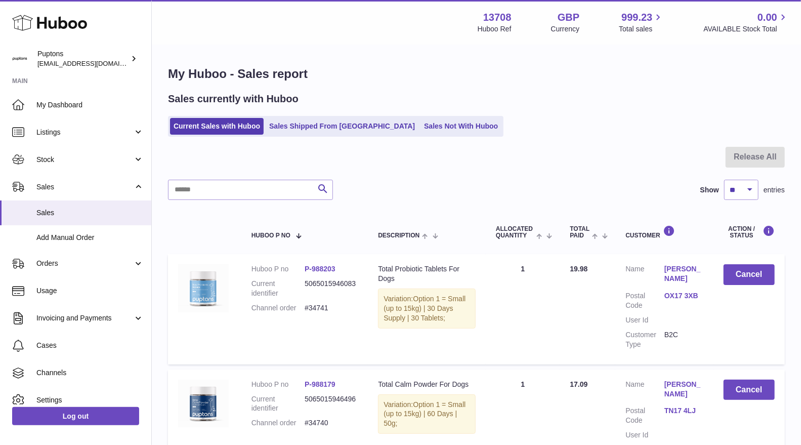
click at [47, 163] on span "Stock" at bounding box center [84, 160] width 97 height 10
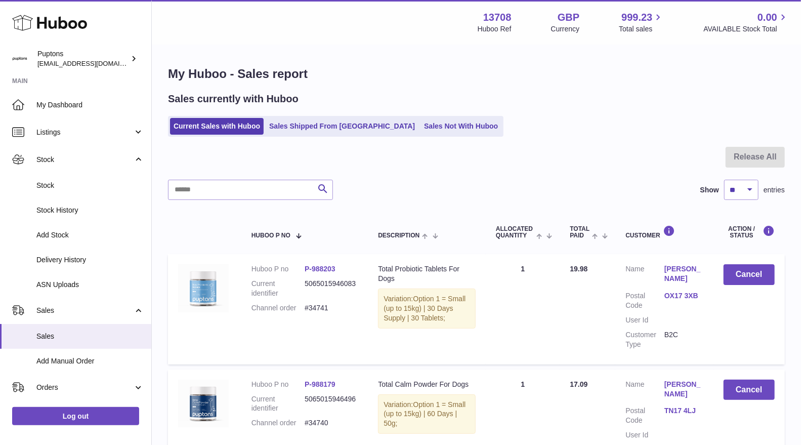
click at [56, 198] on link "Stock History" at bounding box center [75, 210] width 151 height 25
click at [50, 191] on link "Stock" at bounding box center [75, 185] width 151 height 25
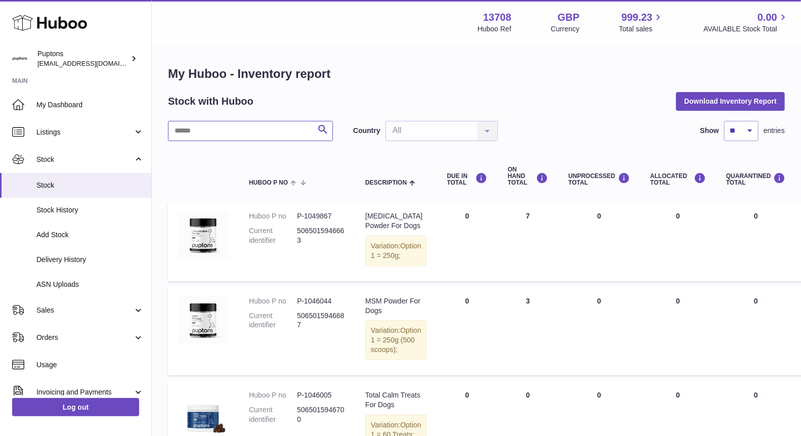
click at [205, 130] on input "text" at bounding box center [250, 131] width 165 height 20
type input "****"
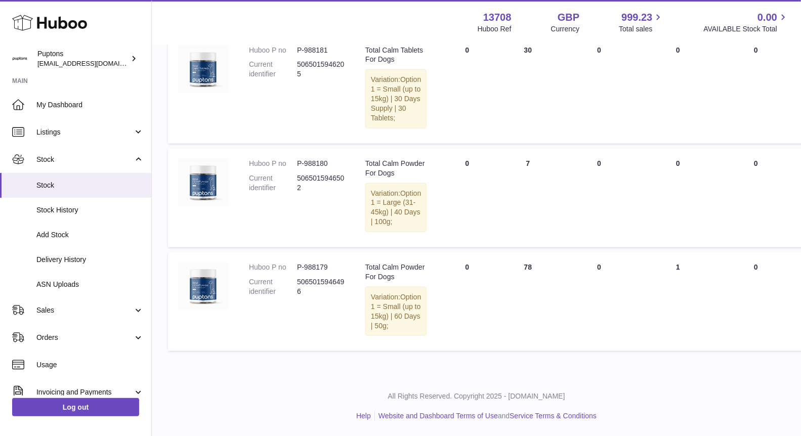
scroll to position [1012, 0]
drag, startPoint x: 519, startPoint y: 276, endPoint x: 499, endPoint y: 275, distance: 19.8
click at [503, 275] on td "ON HAND Total 78" at bounding box center [527, 301] width 61 height 99
click at [497, 317] on td "ON HAND Total 78" at bounding box center [527, 301] width 61 height 99
click at [39, 18] on use at bounding box center [49, 23] width 75 height 16
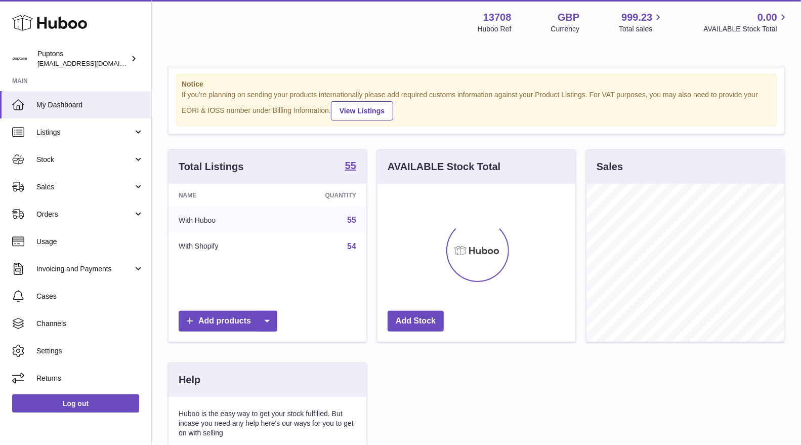
scroll to position [157, 198]
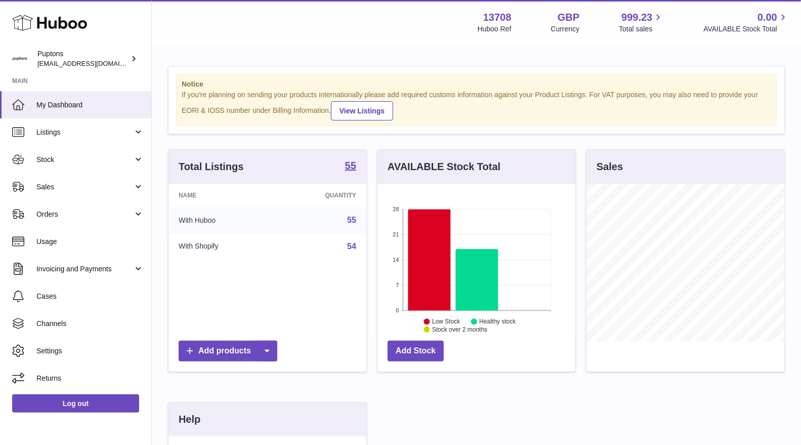
click at [45, 187] on span "Sales" at bounding box center [84, 187] width 97 height 10
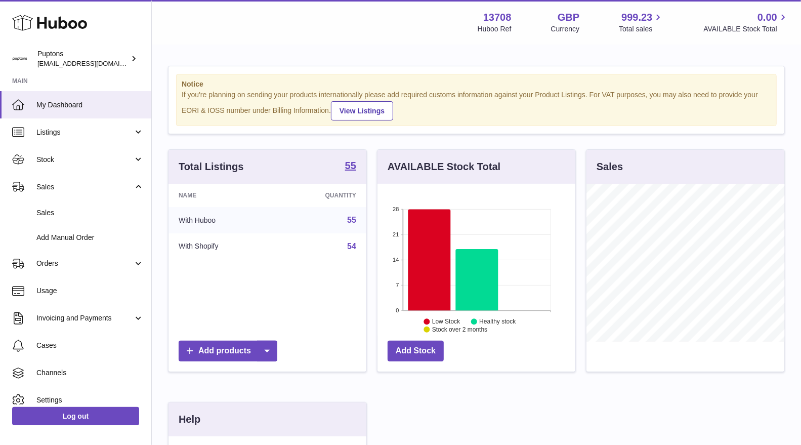
click at [66, 213] on span "Sales" at bounding box center [89, 213] width 107 height 10
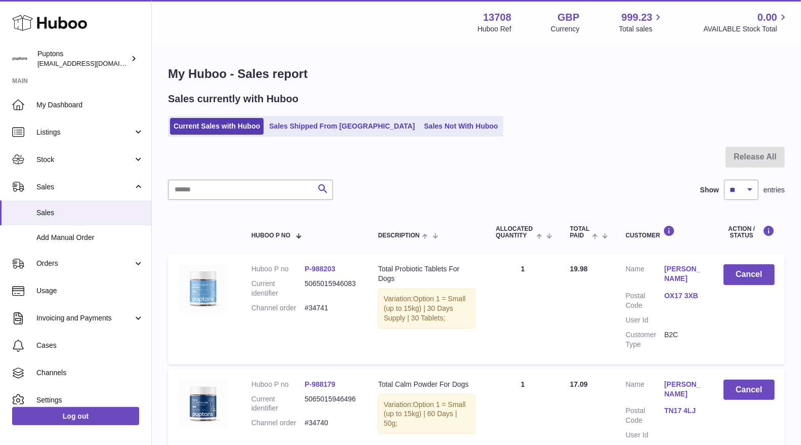
click at [420, 129] on link "Sales Not With Huboo" at bounding box center [460, 126] width 81 height 17
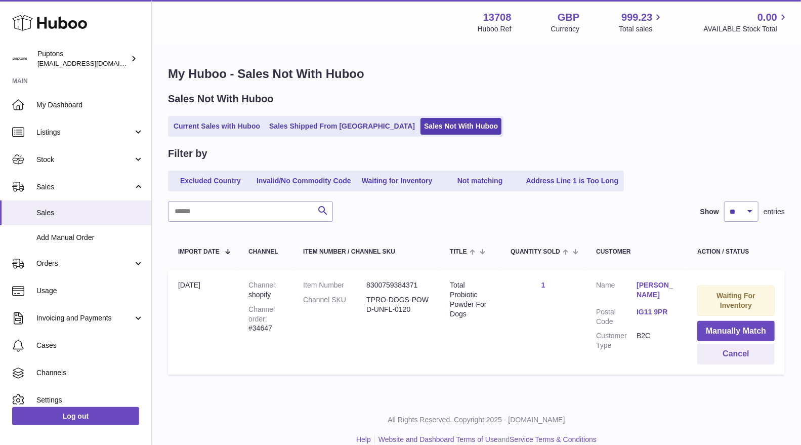
click at [46, 31] on icon at bounding box center [49, 23] width 75 height 20
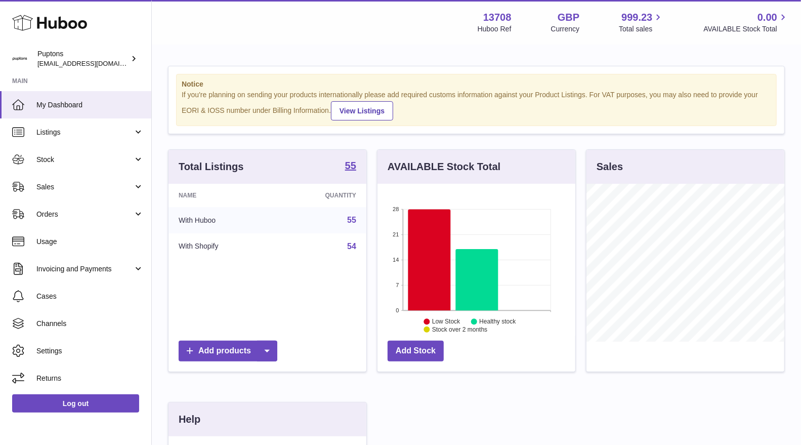
scroll to position [157, 198]
